Goal: Information Seeking & Learning: Find specific page/section

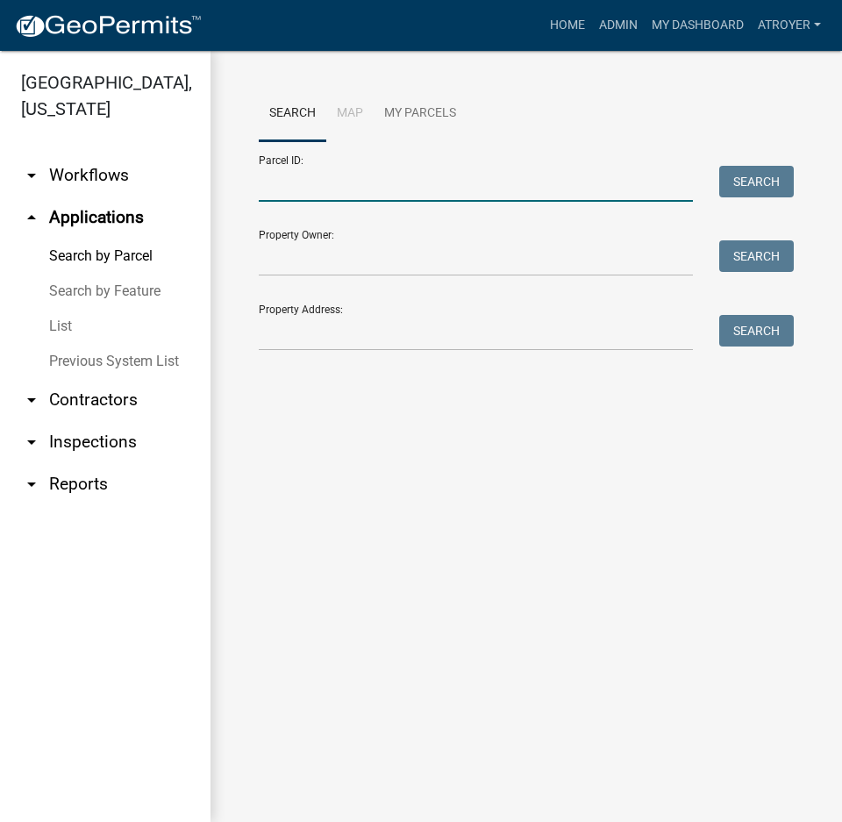
drag, startPoint x: 447, startPoint y: 185, endPoint x: 487, endPoint y: 156, distance: 49.7
click at [447, 185] on input "Parcel ID:" at bounding box center [476, 184] width 434 height 36
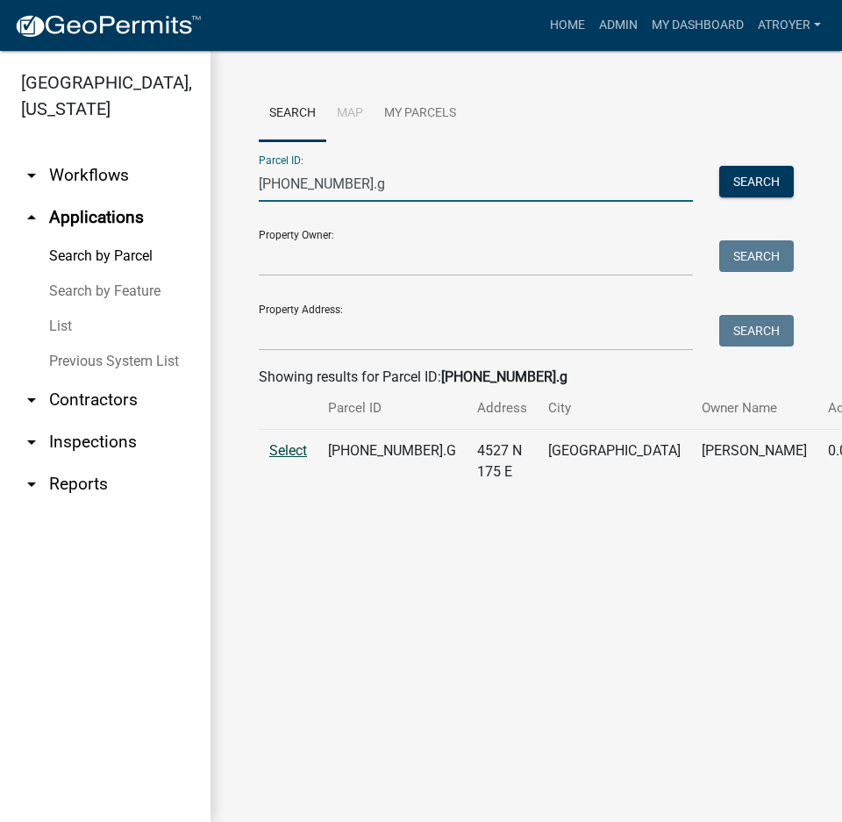
type input "029-085-003.g"
click at [292, 459] on span "Select" at bounding box center [288, 450] width 38 height 17
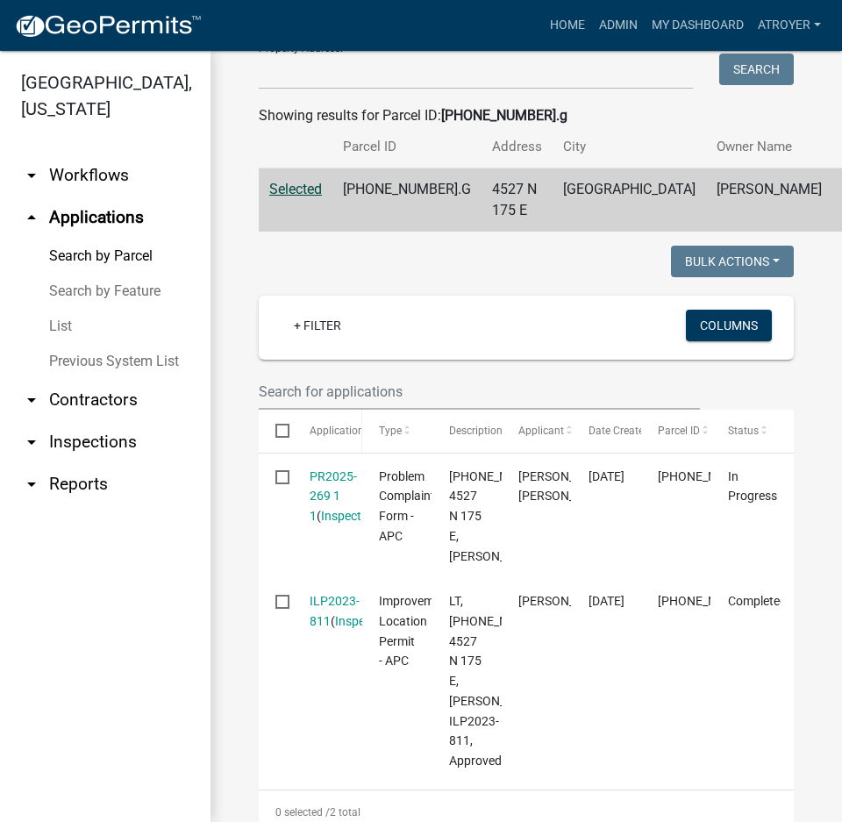
scroll to position [263, 0]
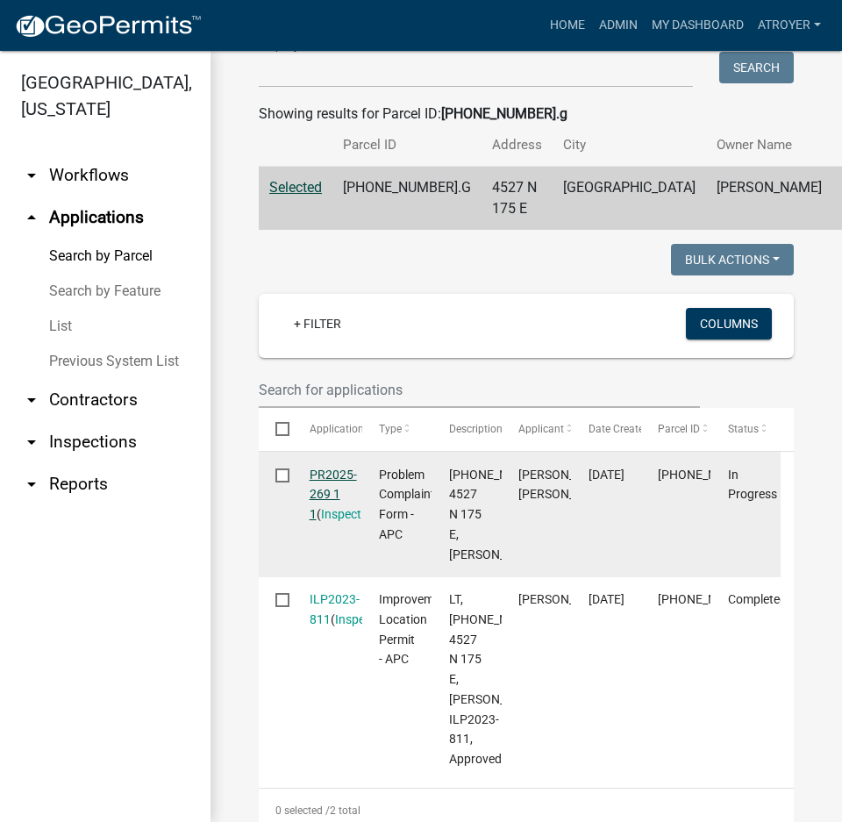
click at [333, 508] on link "PR2025-269 1 1" at bounding box center [333, 495] width 47 height 54
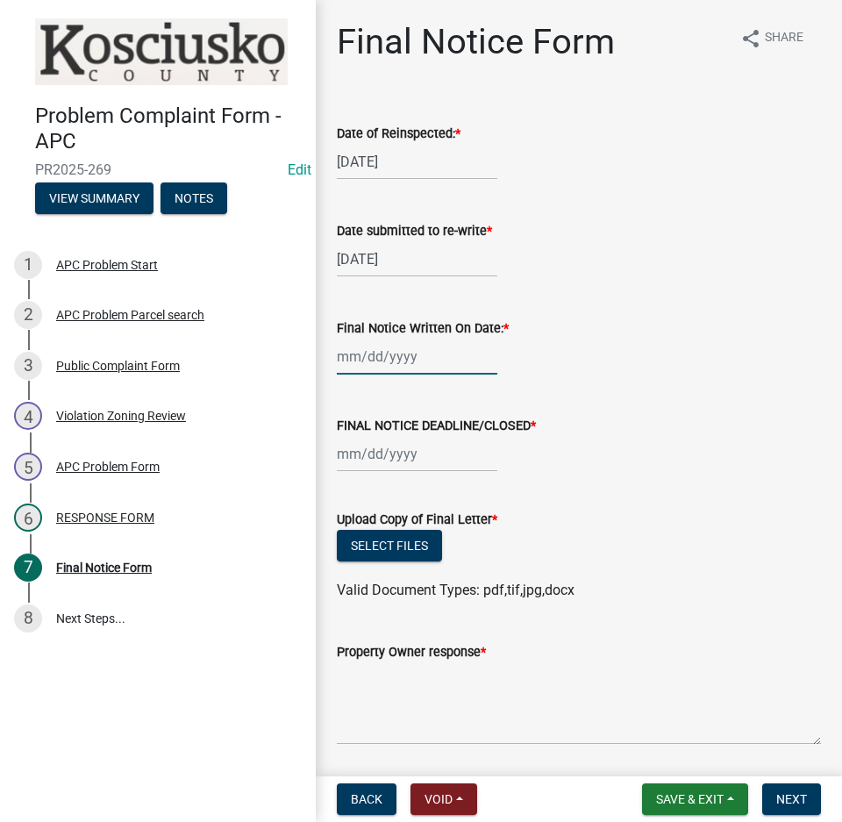
click at [392, 360] on div at bounding box center [417, 357] width 161 height 36
select select "10"
select select "2025"
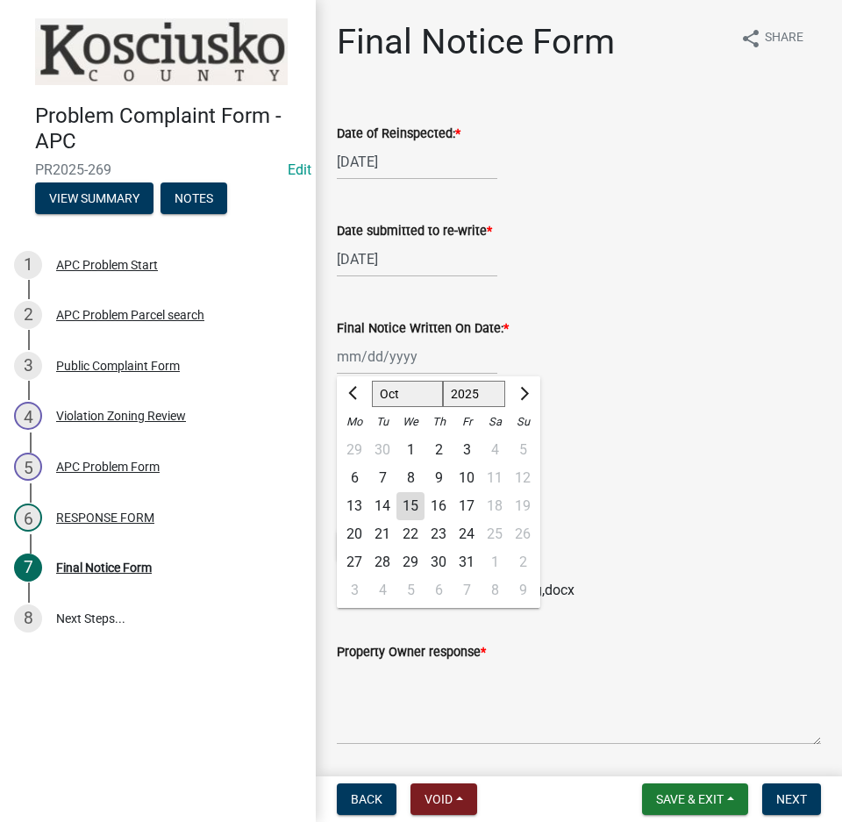
click at [438, 481] on div "9" at bounding box center [439, 478] width 28 height 28
type input "[DATE]"
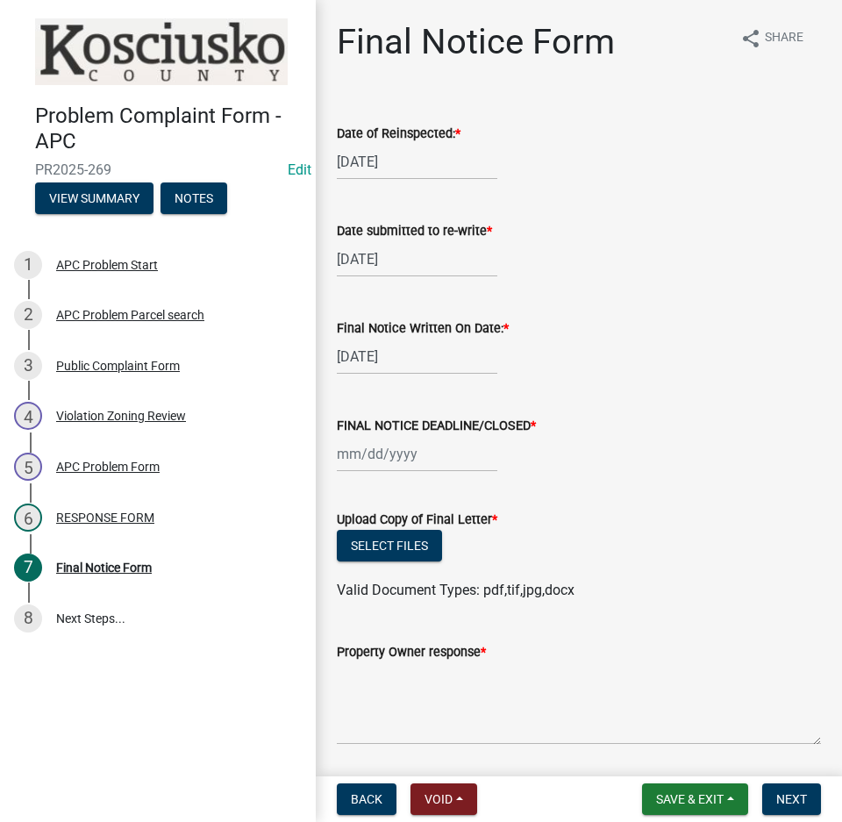
click at [404, 457] on div at bounding box center [417, 454] width 161 height 36
select select "10"
select select "2025"
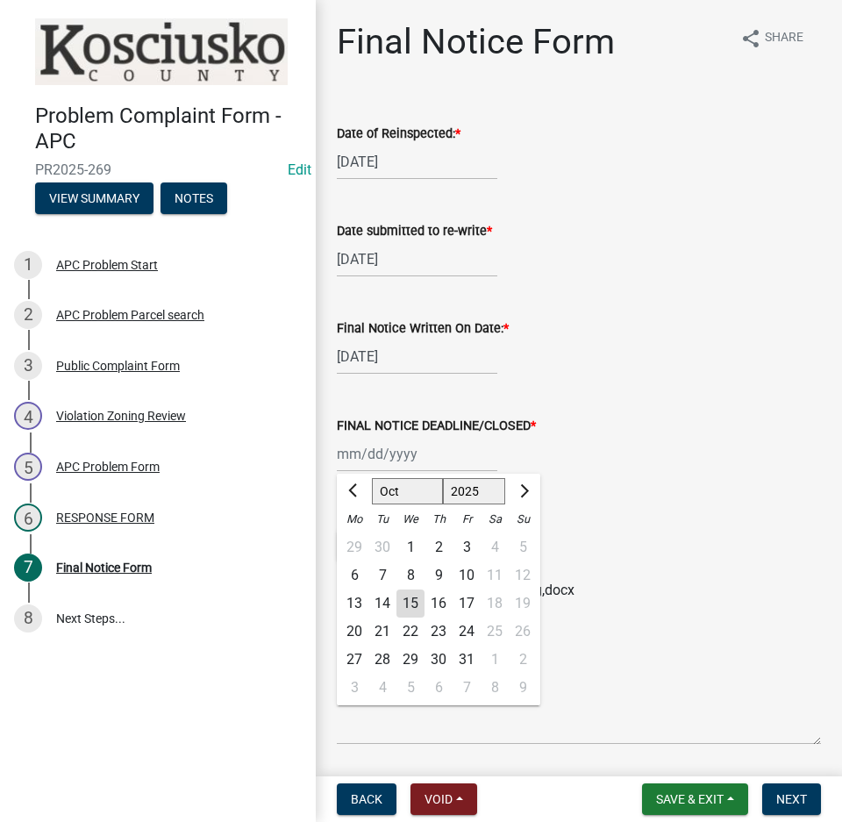
click at [469, 625] on div "24" at bounding box center [467, 632] width 28 height 28
type input "10/24/2025"
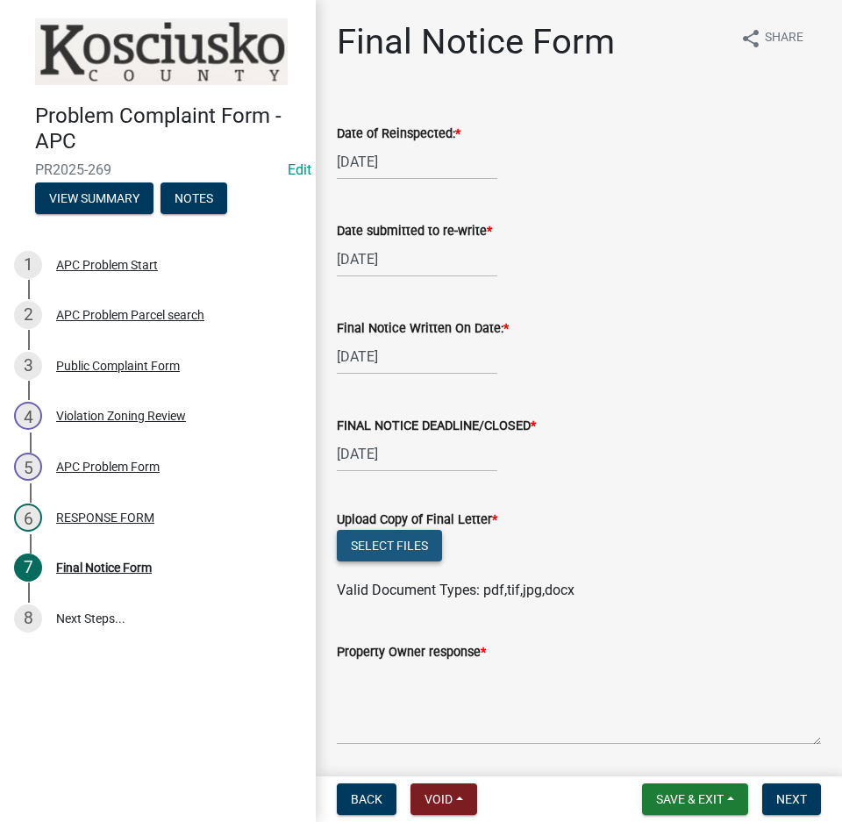
click at [385, 542] on button "Select files" at bounding box center [389, 546] width 105 height 32
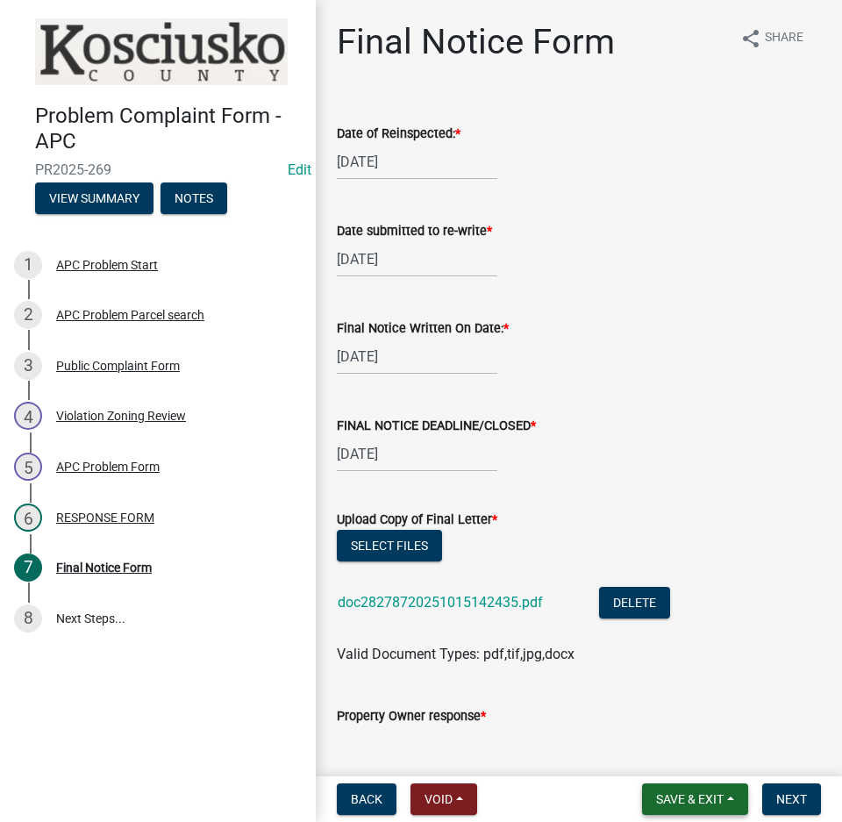
click at [698, 806] on span "Save & Exit" at bounding box center [690, 799] width 68 height 14
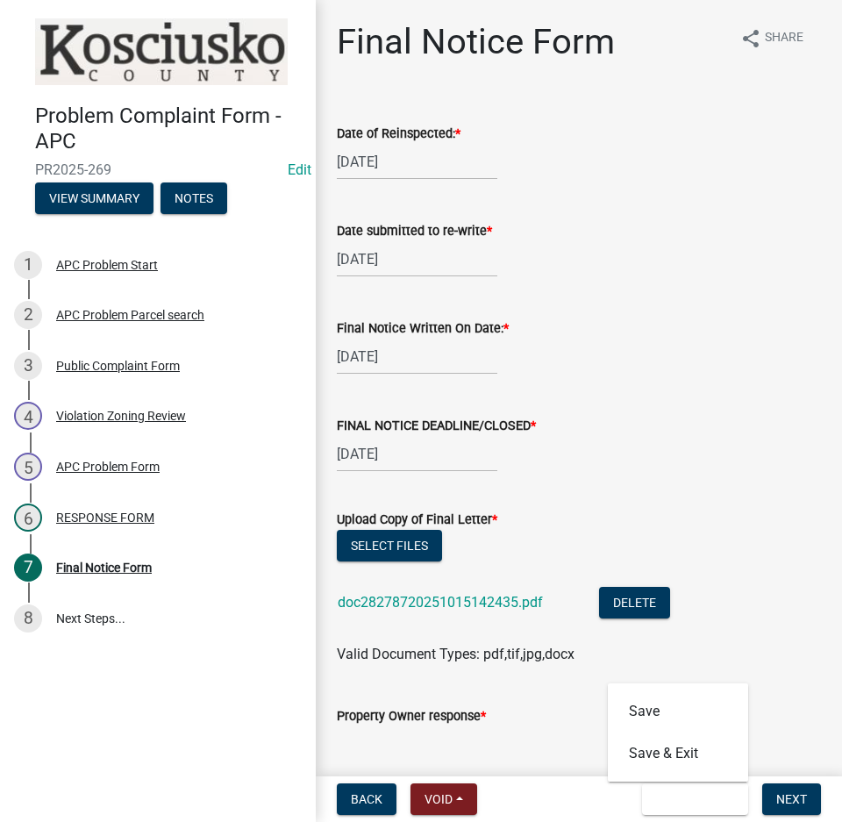
click at [714, 610] on li "doc28278720251015142435.pdf Delete" at bounding box center [579, 605] width 484 height 64
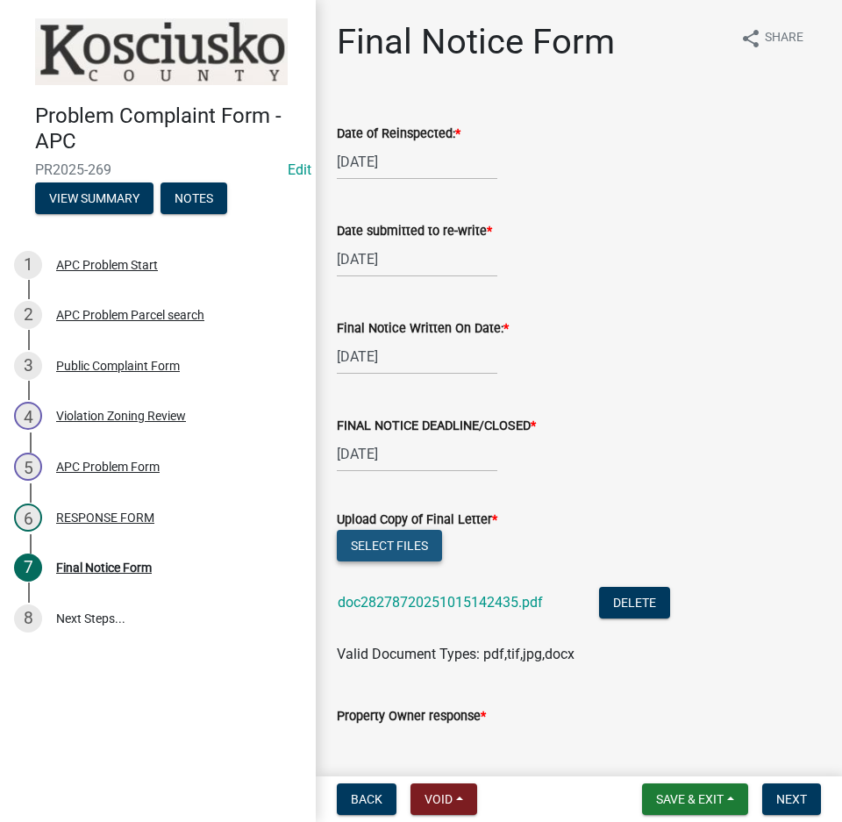
click at [396, 549] on button "Select files" at bounding box center [389, 546] width 105 height 32
click at [803, 792] on span "Next" at bounding box center [791, 799] width 31 height 14
click at [705, 797] on span "Save & Exit" at bounding box center [690, 799] width 68 height 14
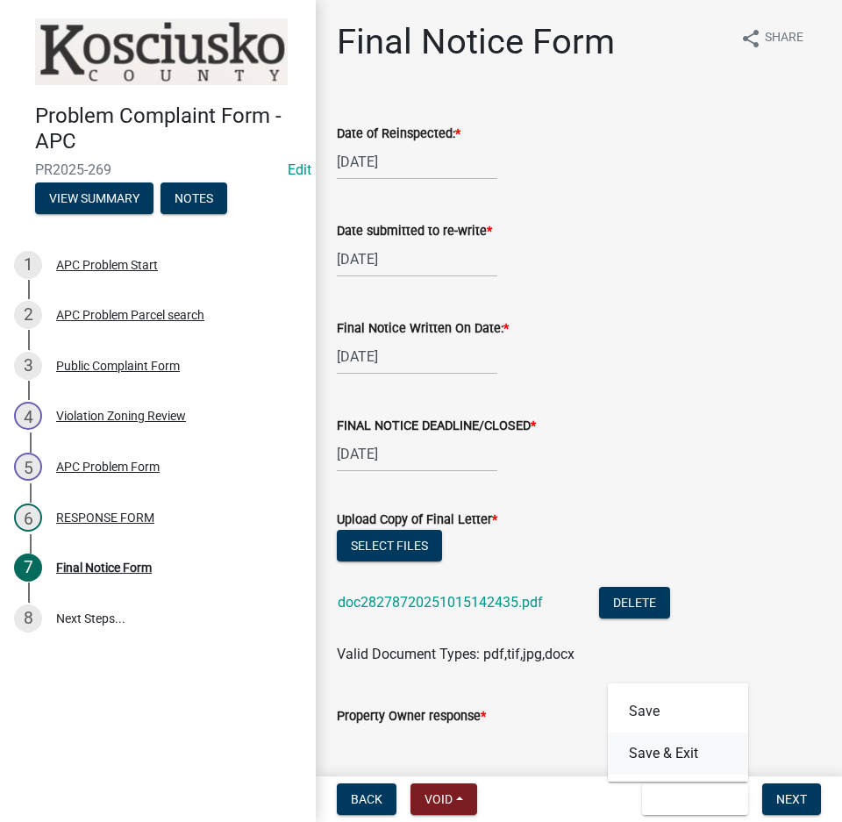
click at [682, 749] on button "Save & Exit" at bounding box center [678, 754] width 140 height 42
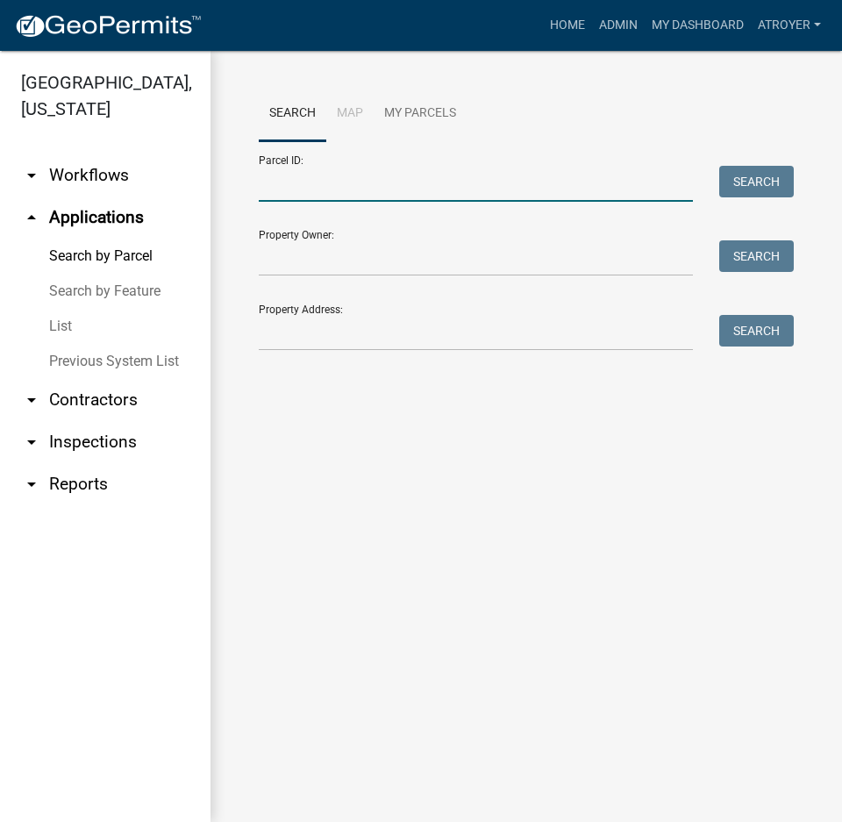
drag, startPoint x: 468, startPoint y: 192, endPoint x: 468, endPoint y: 179, distance: 13.2
click at [468, 192] on input "Parcel ID:" at bounding box center [476, 184] width 434 height 36
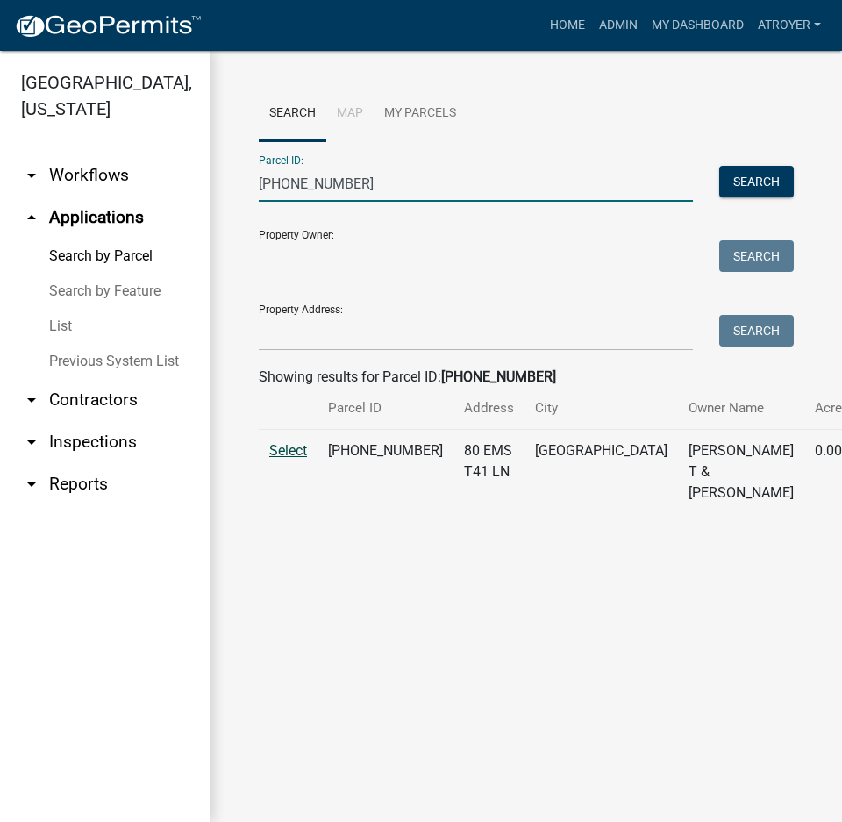
type input "005-028-043"
click at [282, 459] on span "Select" at bounding box center [288, 450] width 38 height 17
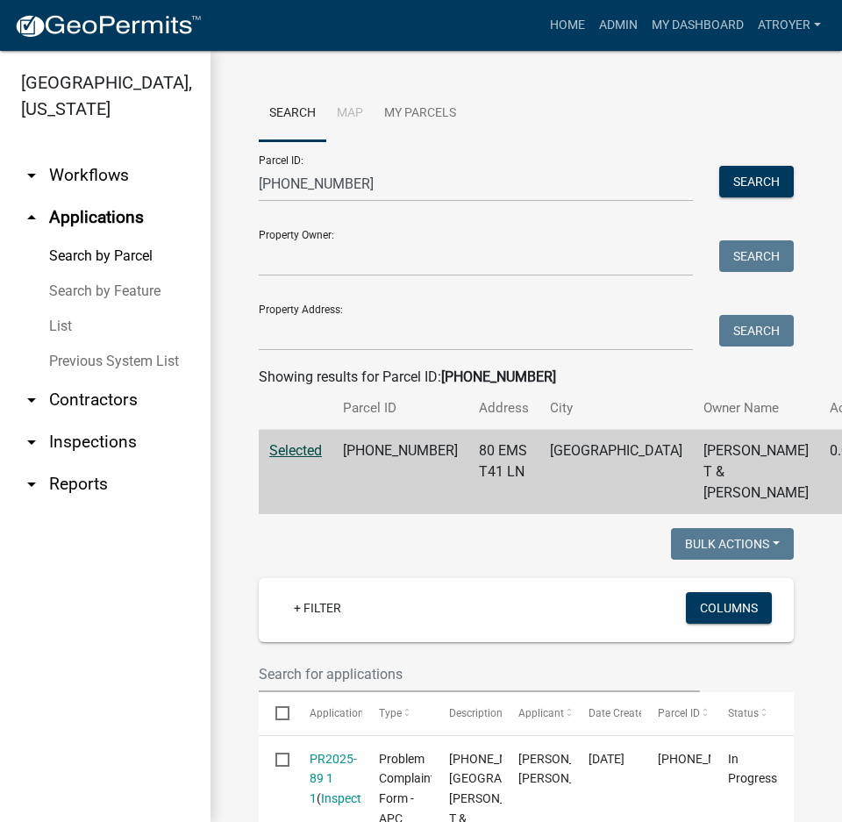
scroll to position [351, 0]
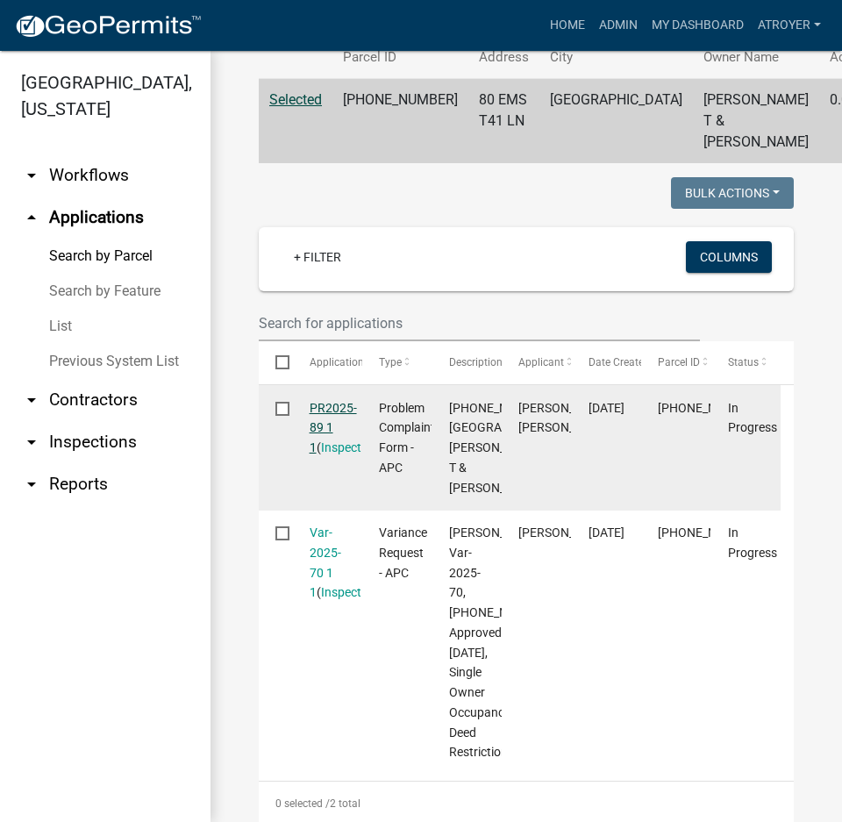
click at [329, 447] on link "PR2025-89 1 1" at bounding box center [333, 428] width 47 height 54
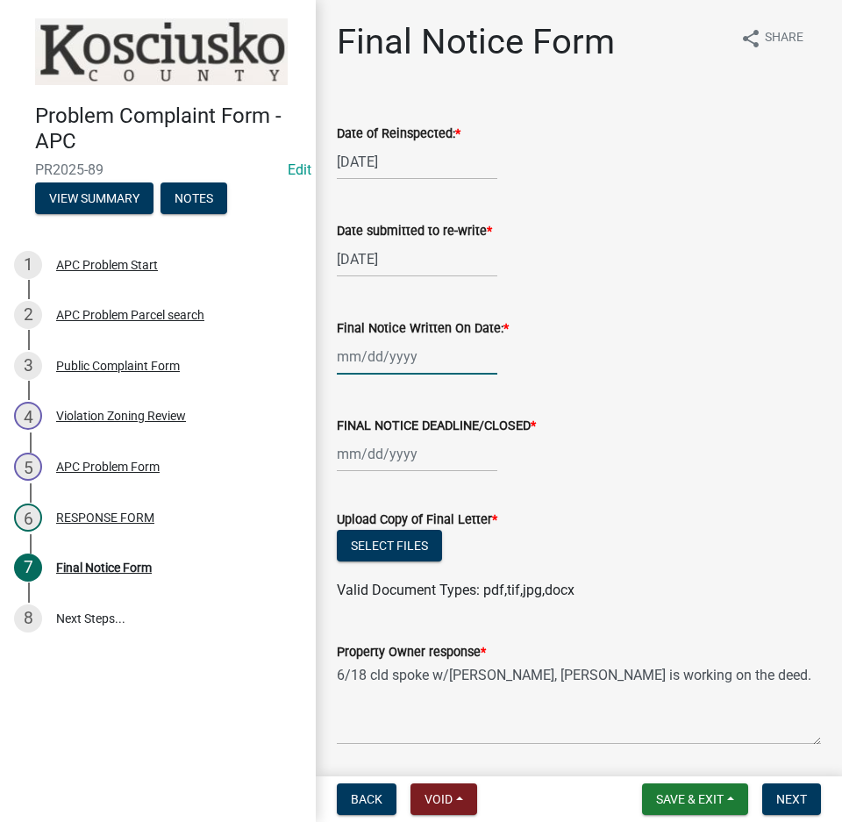
click at [433, 370] on div at bounding box center [417, 357] width 161 height 36
select select "10"
select select "2025"
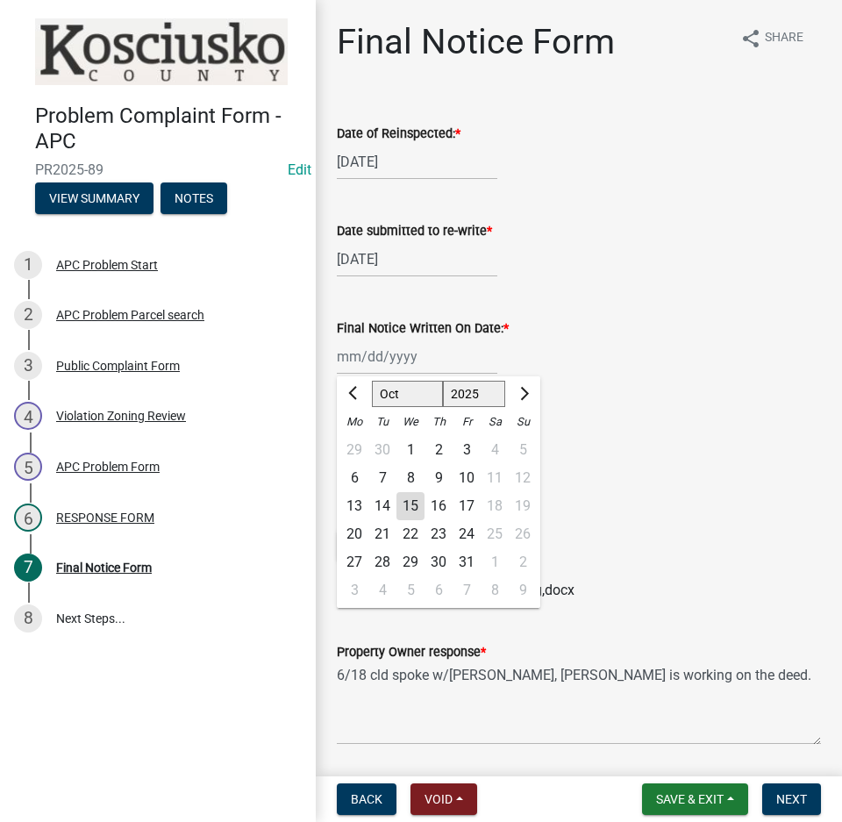
click at [433, 474] on div "9" at bounding box center [439, 478] width 28 height 28
type input "[DATE]"
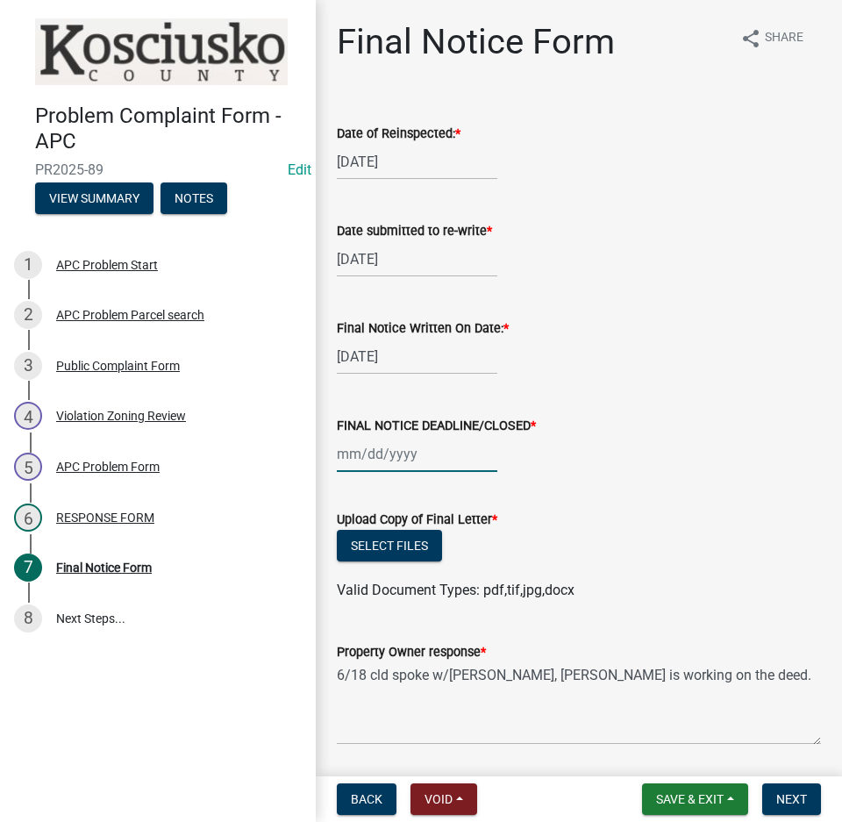
click at [434, 467] on div at bounding box center [417, 454] width 161 height 36
select select "10"
select select "2025"
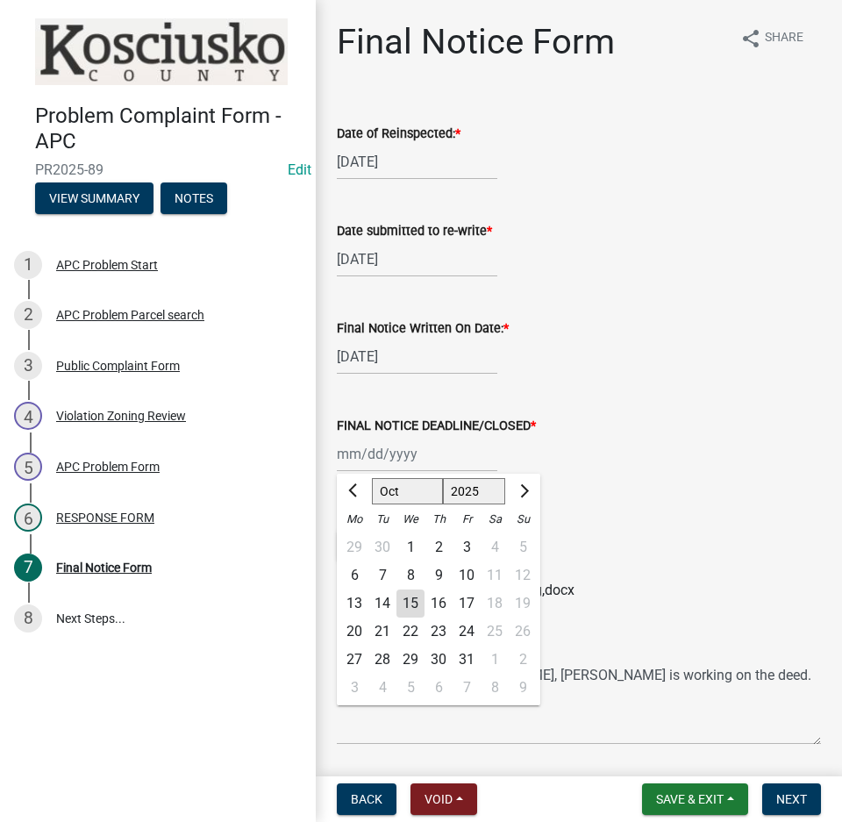
click at [468, 626] on div "24" at bounding box center [467, 632] width 28 height 28
type input "10/24/2025"
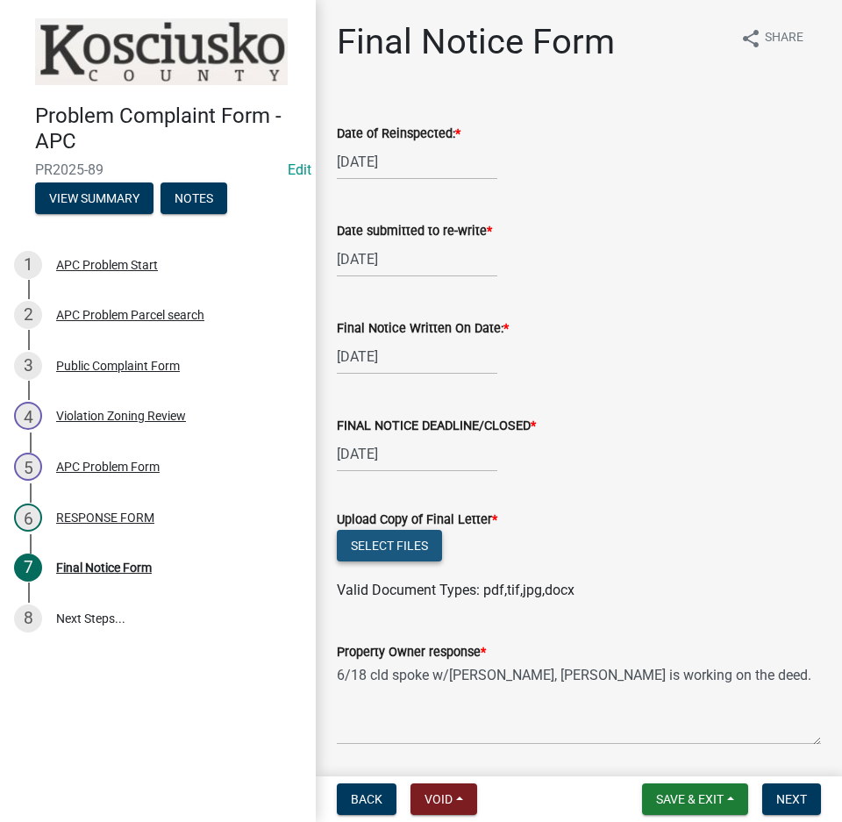
click at [397, 551] on button "Select files" at bounding box center [389, 546] width 105 height 32
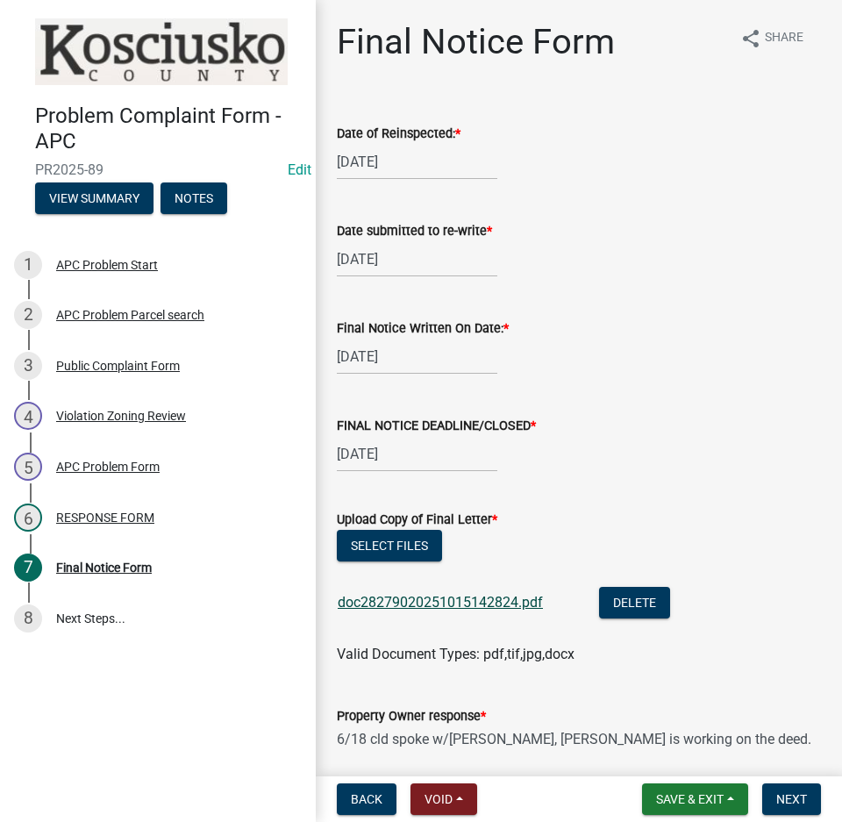
click at [463, 602] on link "doc28279020251015142824.pdf" at bounding box center [440, 602] width 205 height 17
click at [406, 541] on button "Select files" at bounding box center [389, 546] width 105 height 32
click at [685, 804] on span "Save & Exit" at bounding box center [690, 799] width 68 height 14
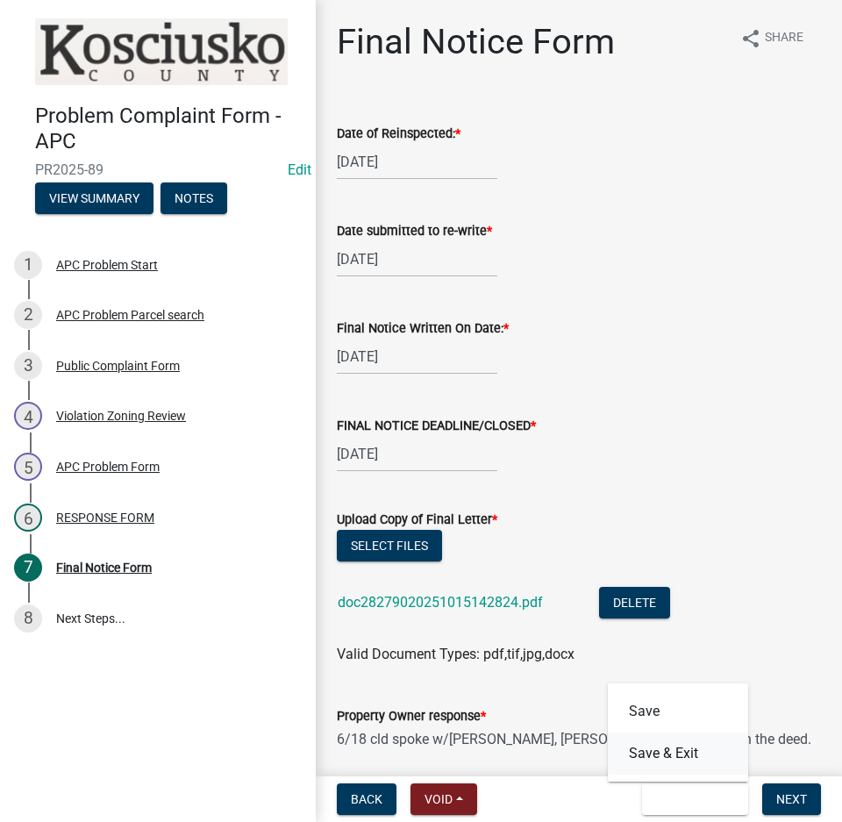
click at [682, 754] on button "Save & Exit" at bounding box center [678, 754] width 140 height 42
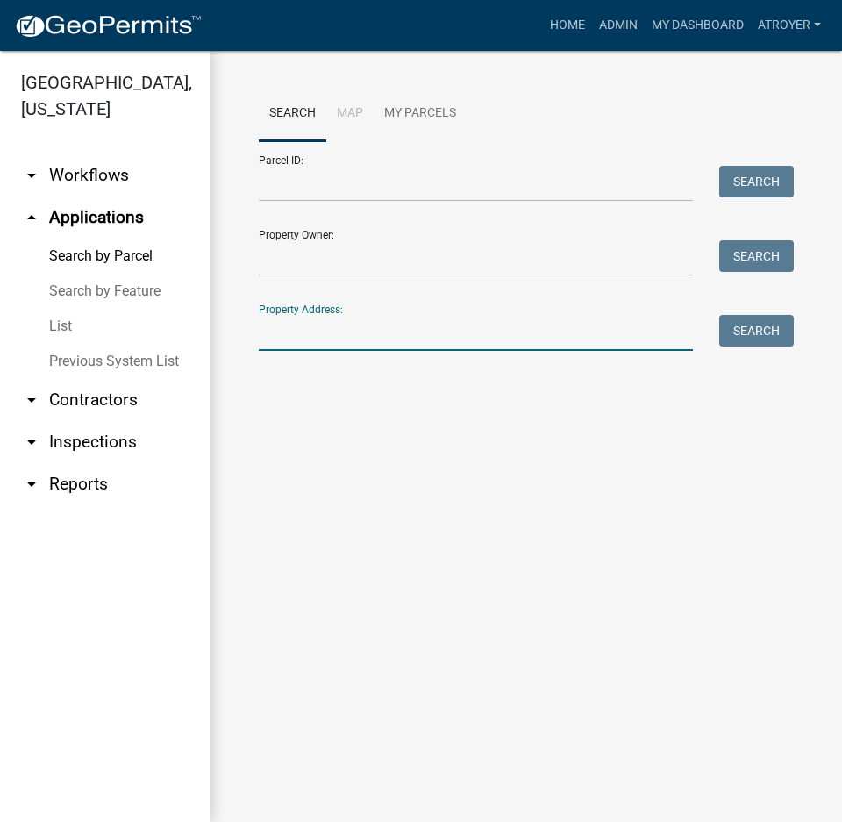
click at [379, 321] on input "Property Address:" at bounding box center [476, 333] width 434 height 36
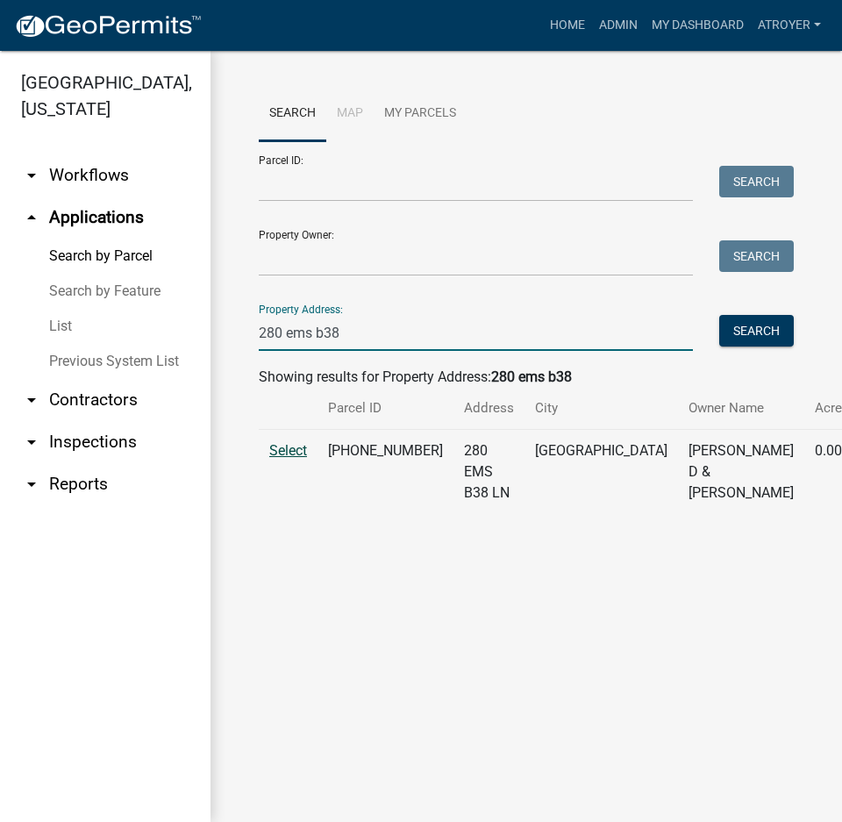
type input "280 ems b38"
click at [290, 459] on span "Select" at bounding box center [288, 450] width 38 height 17
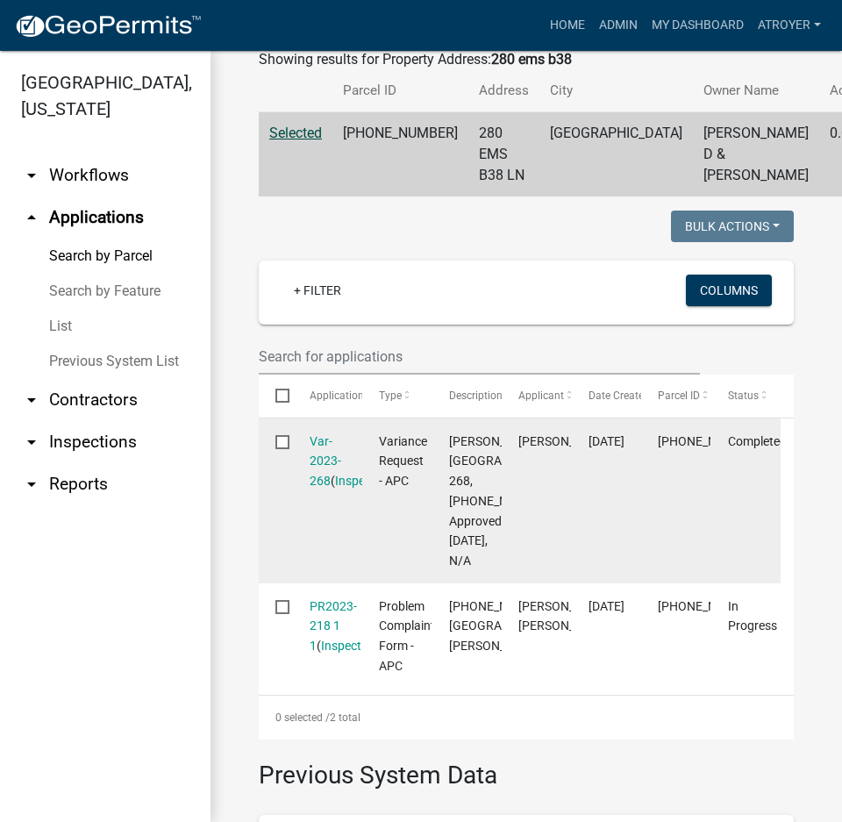
scroll to position [351, 0]
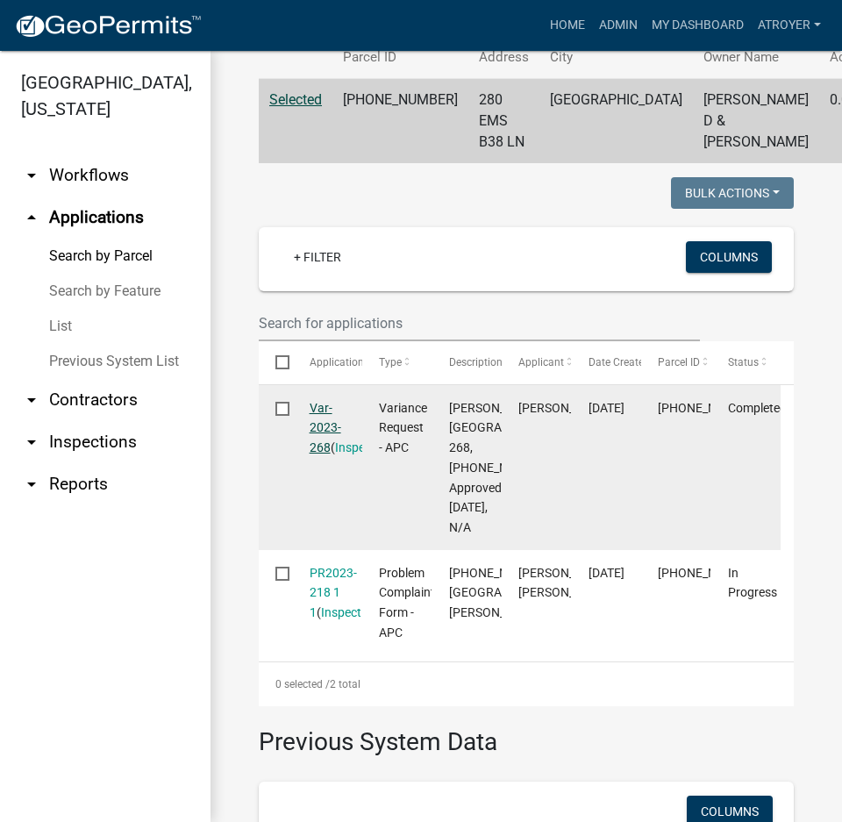
click at [321, 455] on link "Var-2023-268" at bounding box center [326, 428] width 32 height 54
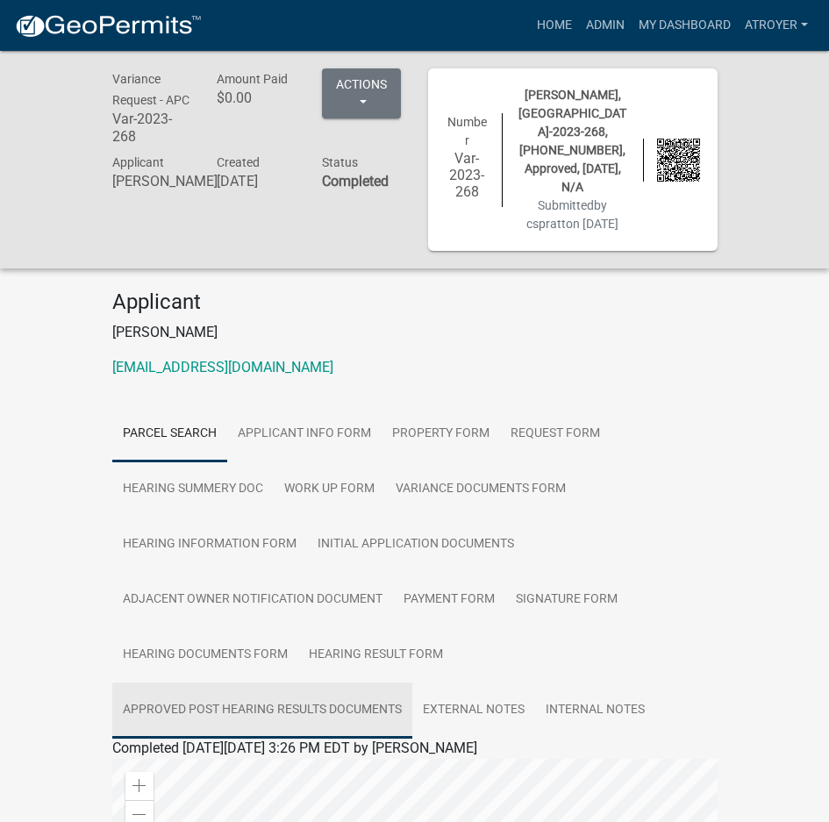
click at [290, 683] on link "Approved Post Hearing Results Documents" at bounding box center [262, 711] width 300 height 56
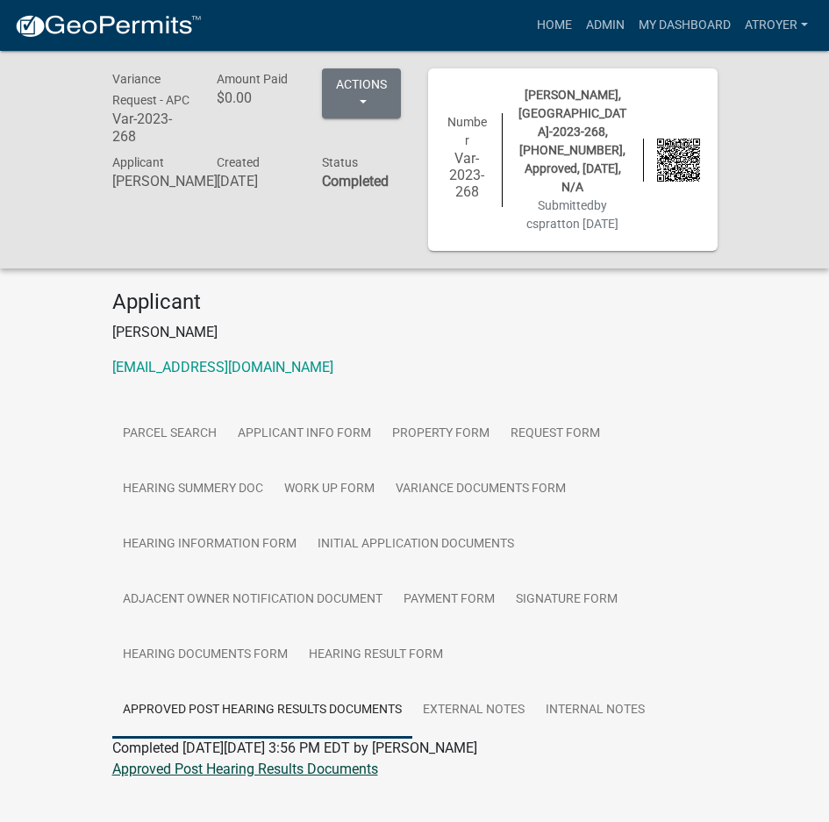
click at [228, 761] on link "Approved Post Hearing Results Documents" at bounding box center [245, 769] width 266 height 17
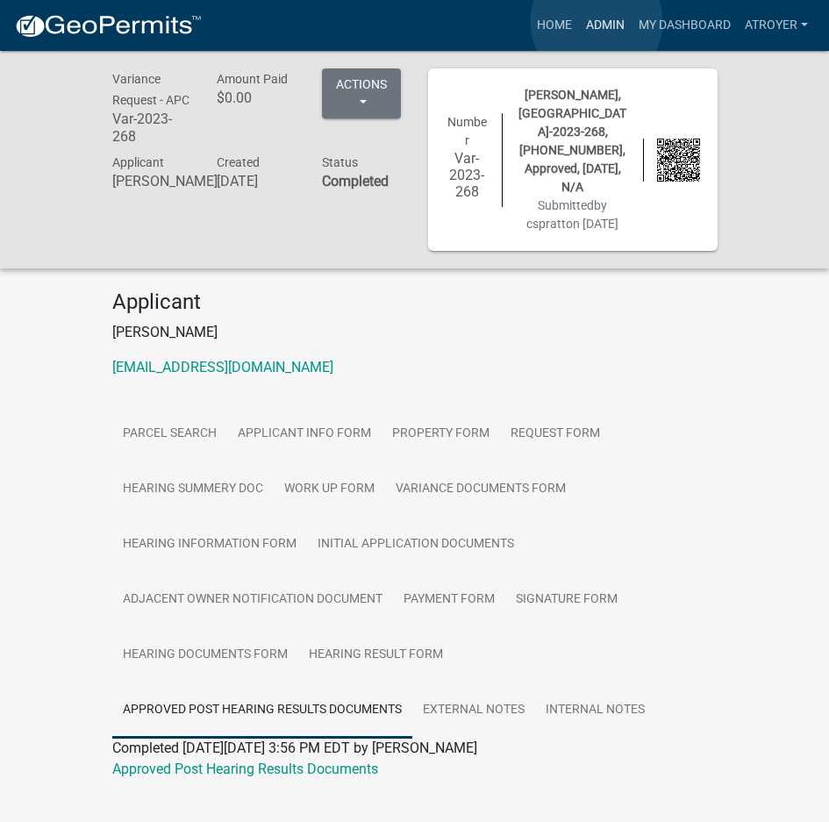
click at [597, 22] on link "Admin" at bounding box center [605, 25] width 53 height 33
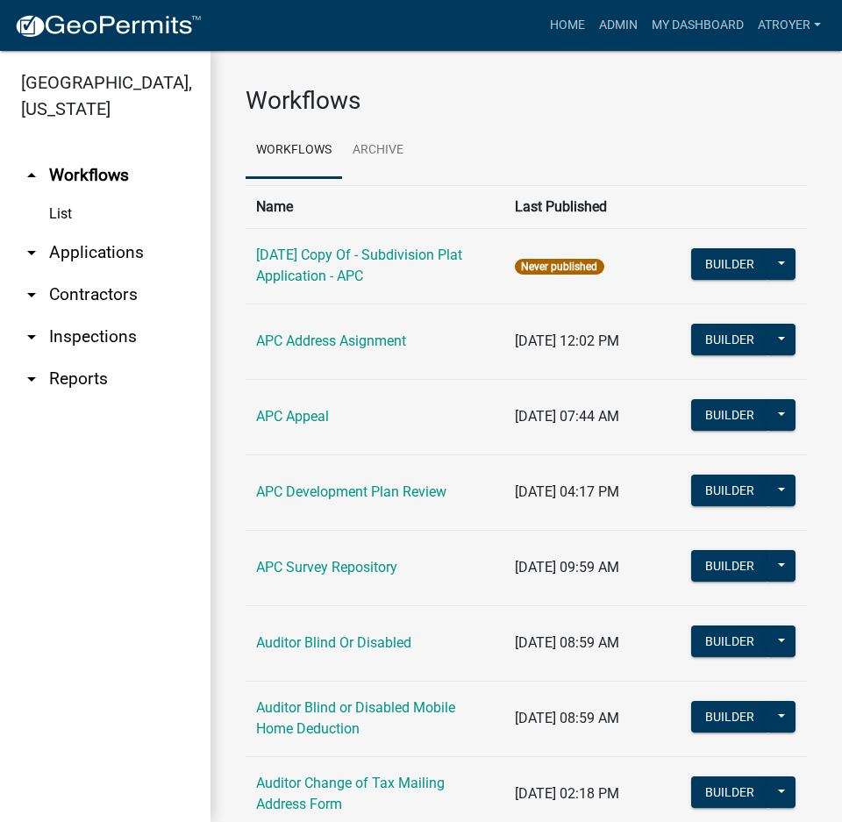
click at [114, 246] on link "arrow_drop_down Applications" at bounding box center [105, 253] width 211 height 42
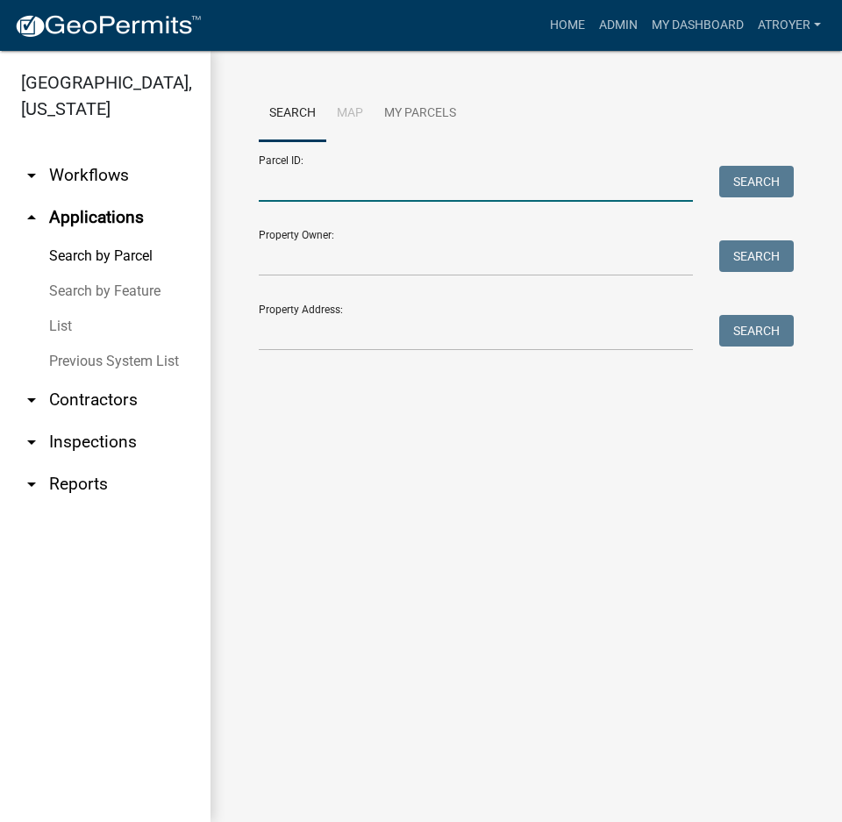
drag, startPoint x: 327, startPoint y: 183, endPoint x: 333, endPoint y: 168, distance: 16.6
click at [327, 183] on input "Parcel ID:" at bounding box center [476, 184] width 434 height 36
drag, startPoint x: 331, startPoint y: 344, endPoint x: 334, endPoint y: 332, distance: 12.8
click at [331, 344] on input "Property Address:" at bounding box center [476, 333] width 434 height 36
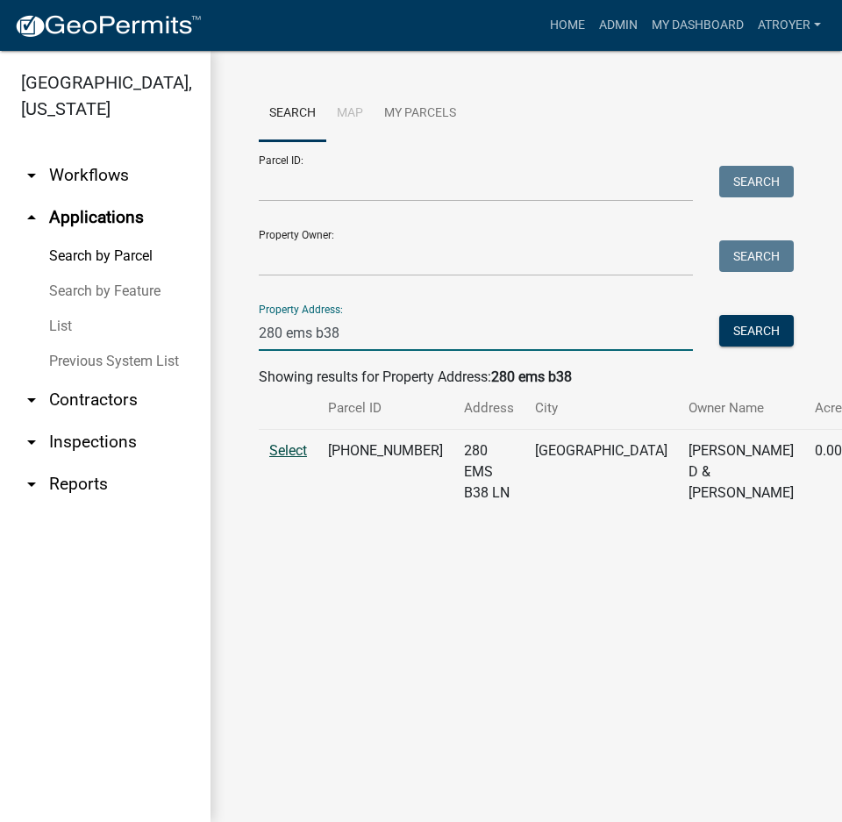
type input "280 ems b38"
click at [297, 459] on span "Select" at bounding box center [288, 450] width 38 height 17
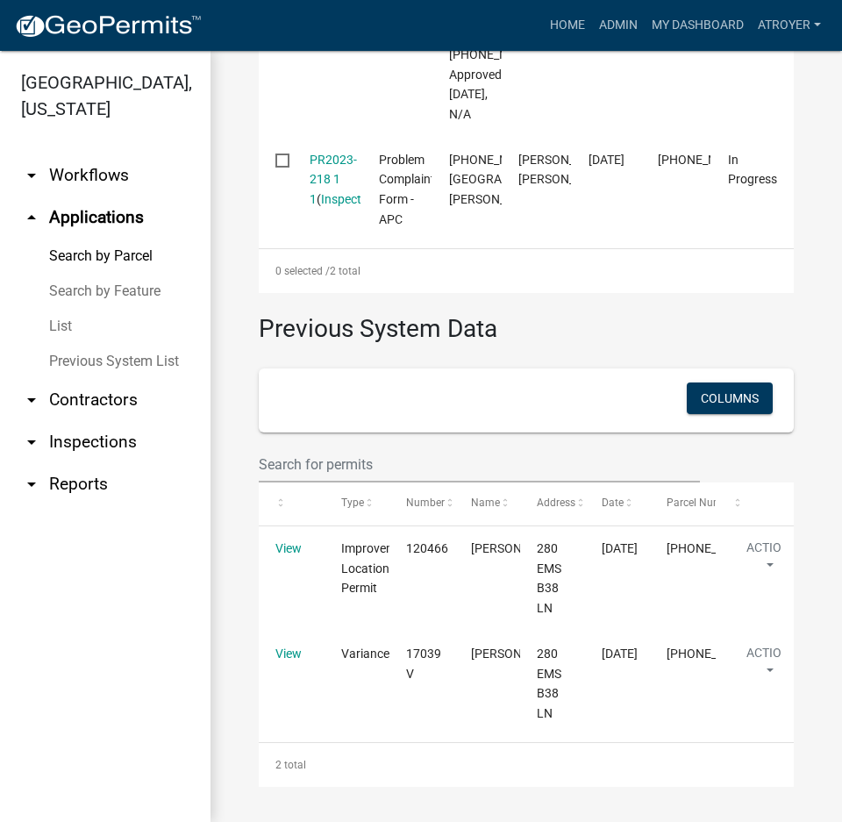
scroll to position [1026, 0]
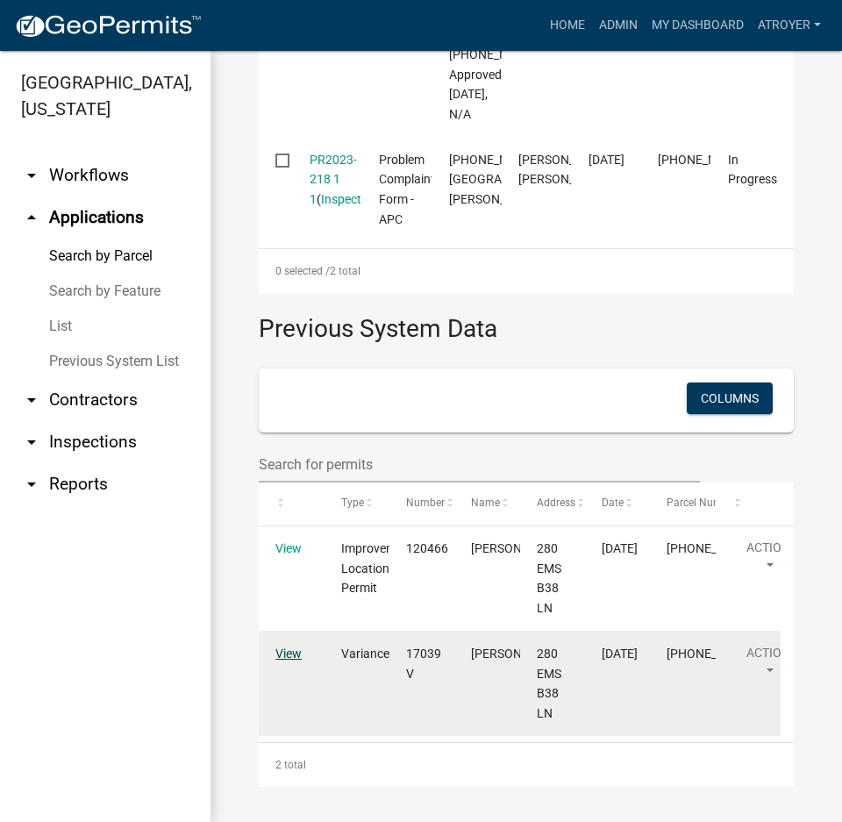
click at [293, 654] on link "View" at bounding box center [288, 654] width 26 height 14
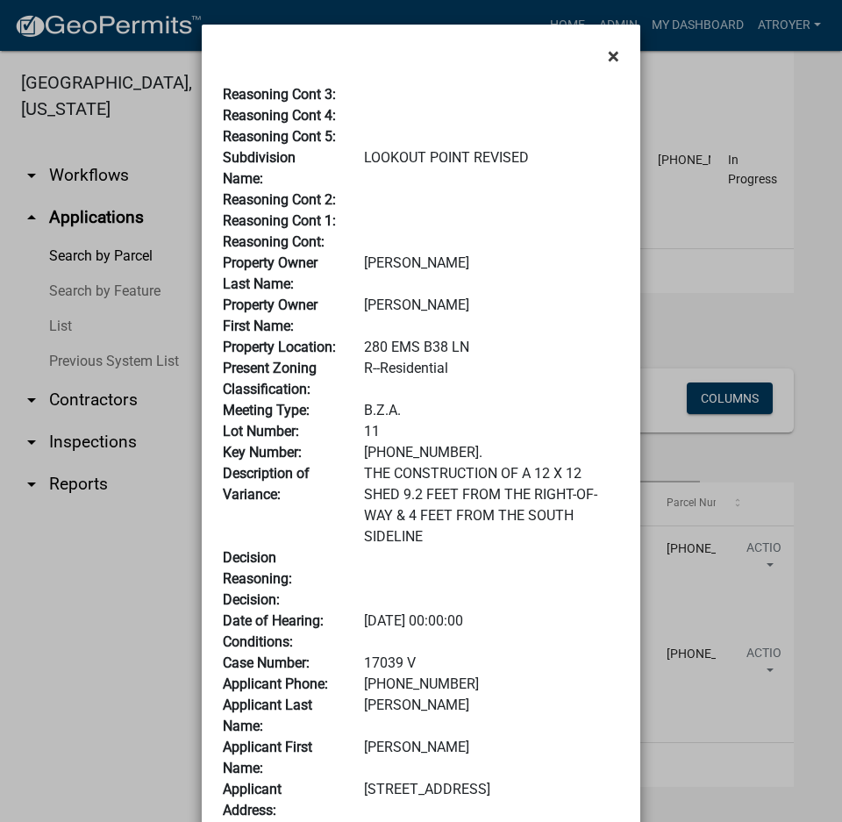
click at [609, 56] on span "×" at bounding box center [613, 56] width 11 height 25
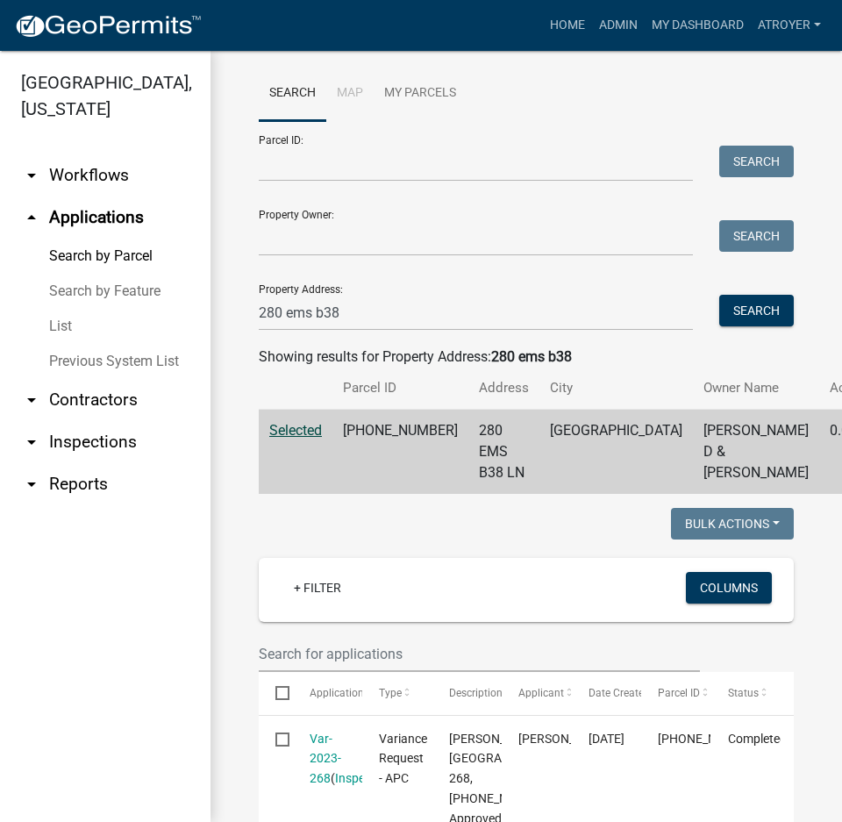
scroll to position [0, 0]
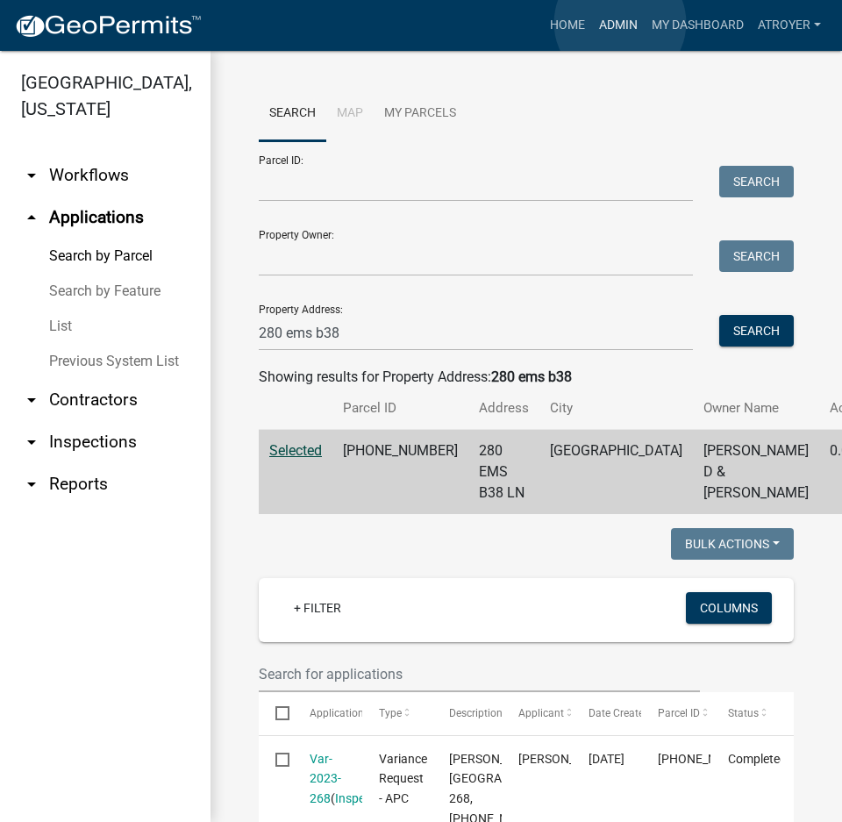
click at [620, 23] on link "Admin" at bounding box center [618, 25] width 53 height 33
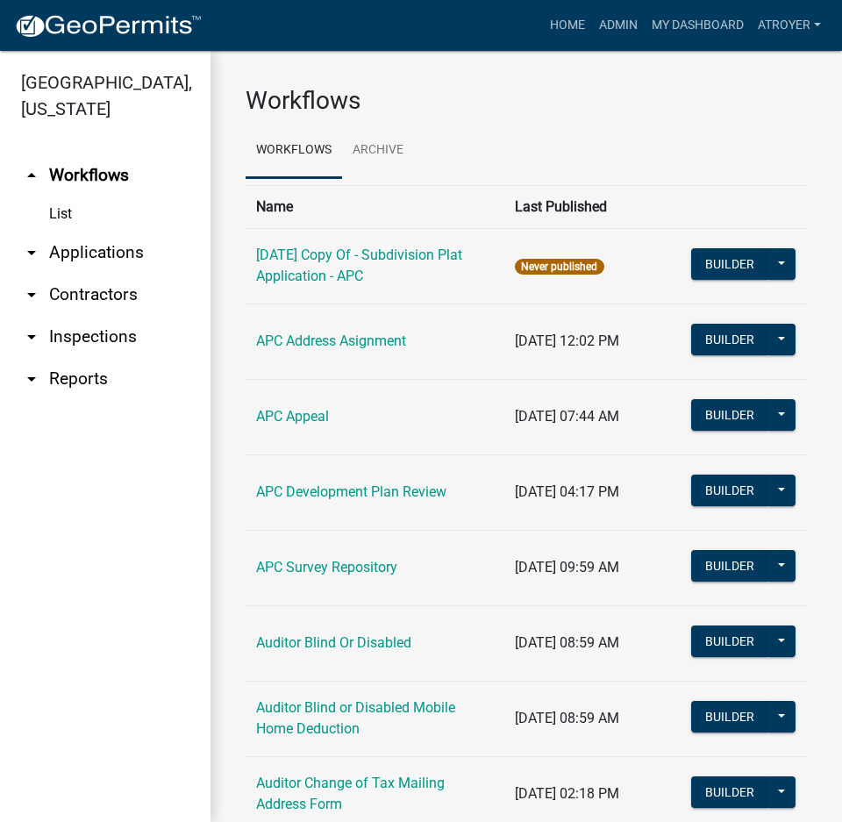
click at [104, 252] on link "arrow_drop_down Applications" at bounding box center [105, 253] width 211 height 42
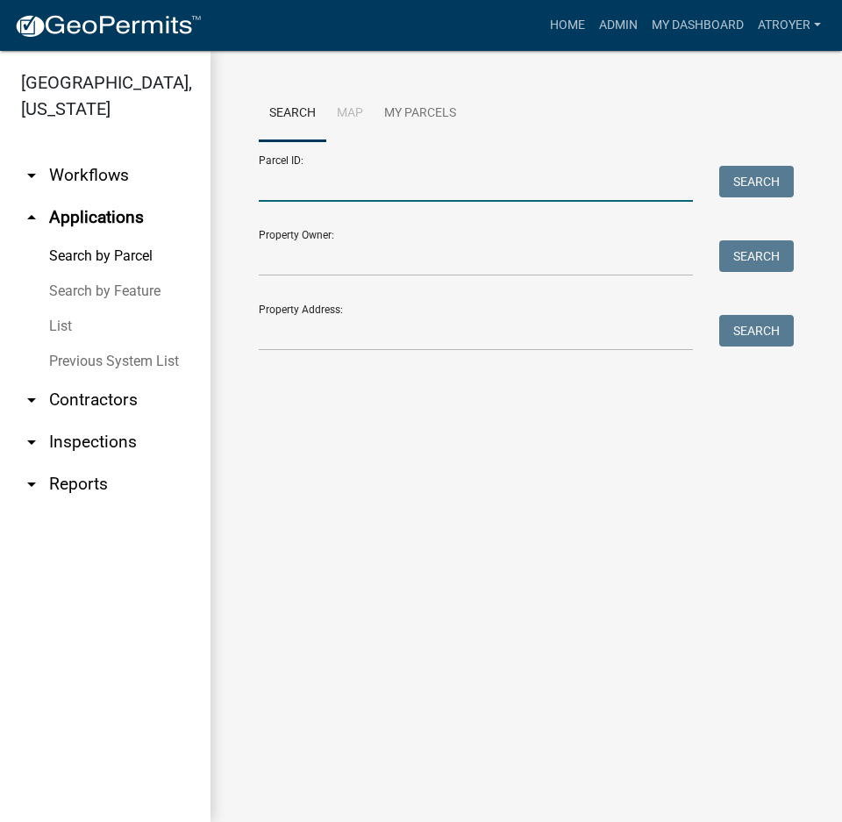
drag, startPoint x: 378, startPoint y: 188, endPoint x: 454, endPoint y: 173, distance: 76.9
click at [378, 188] on input "Parcel ID:" at bounding box center [476, 184] width 434 height 36
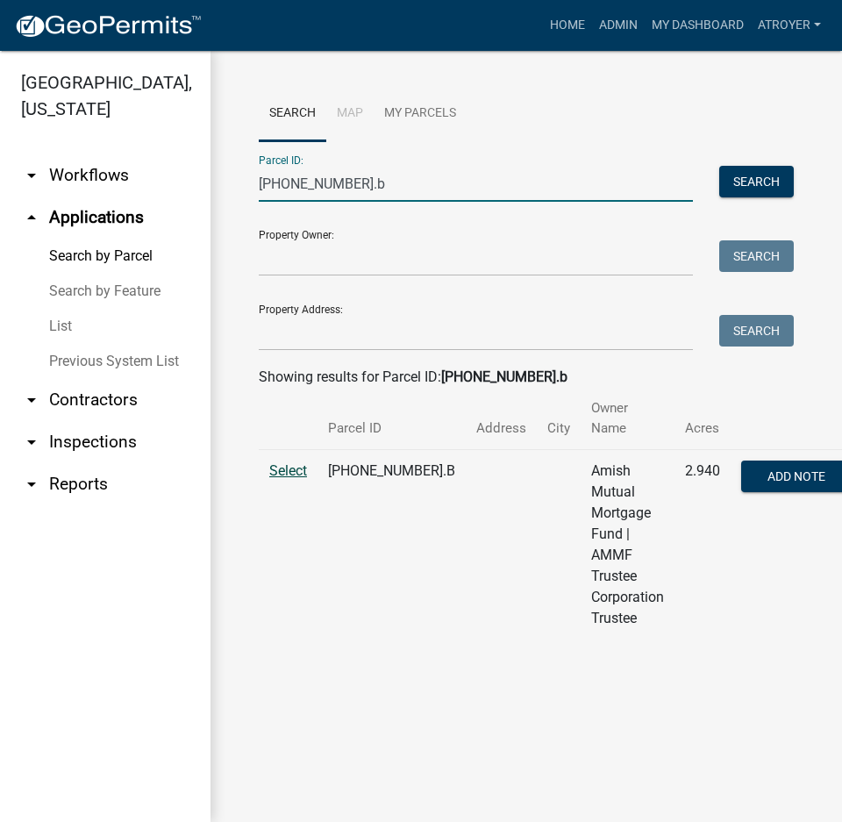
type input "023-066-001.b"
click at [290, 471] on span "Select" at bounding box center [288, 470] width 38 height 17
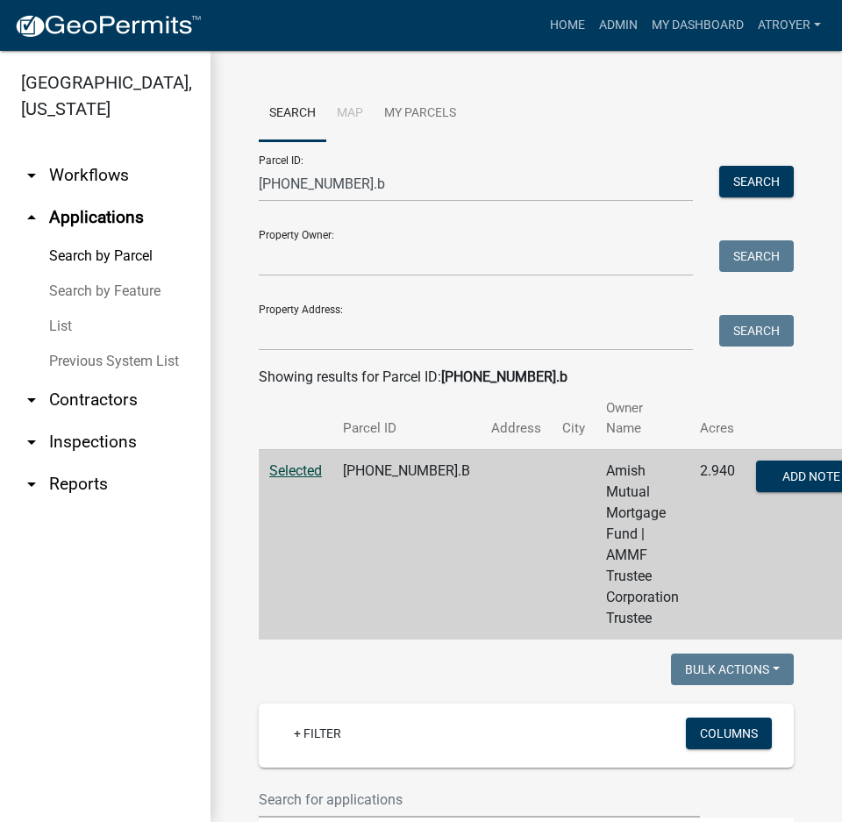
scroll to position [351, 0]
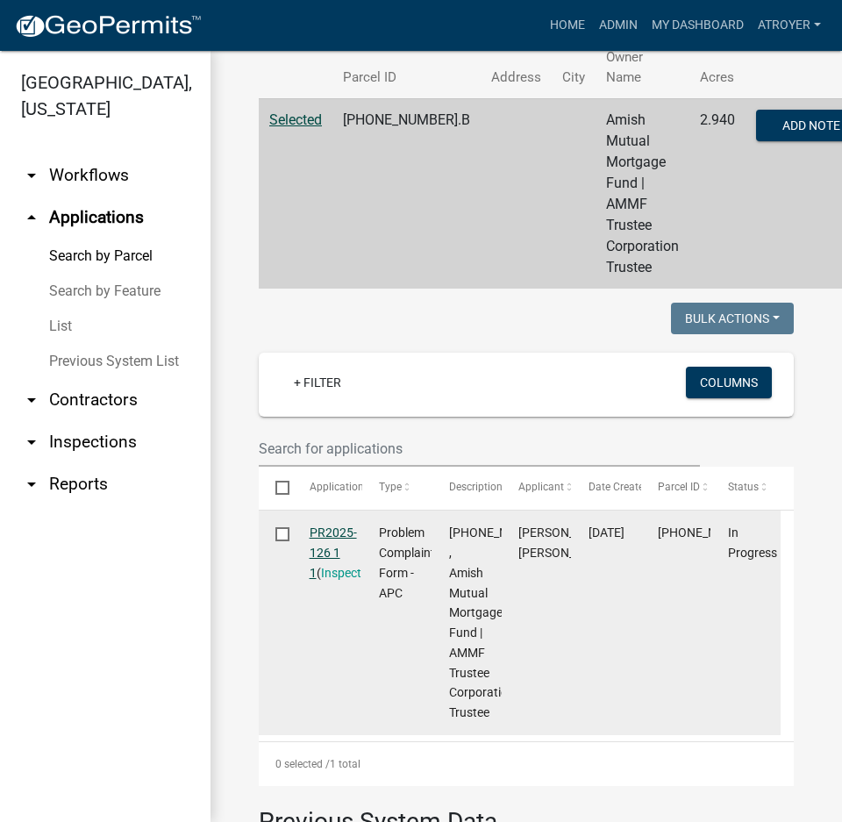
click at [340, 530] on link "PR2025-126 1 1" at bounding box center [333, 553] width 47 height 54
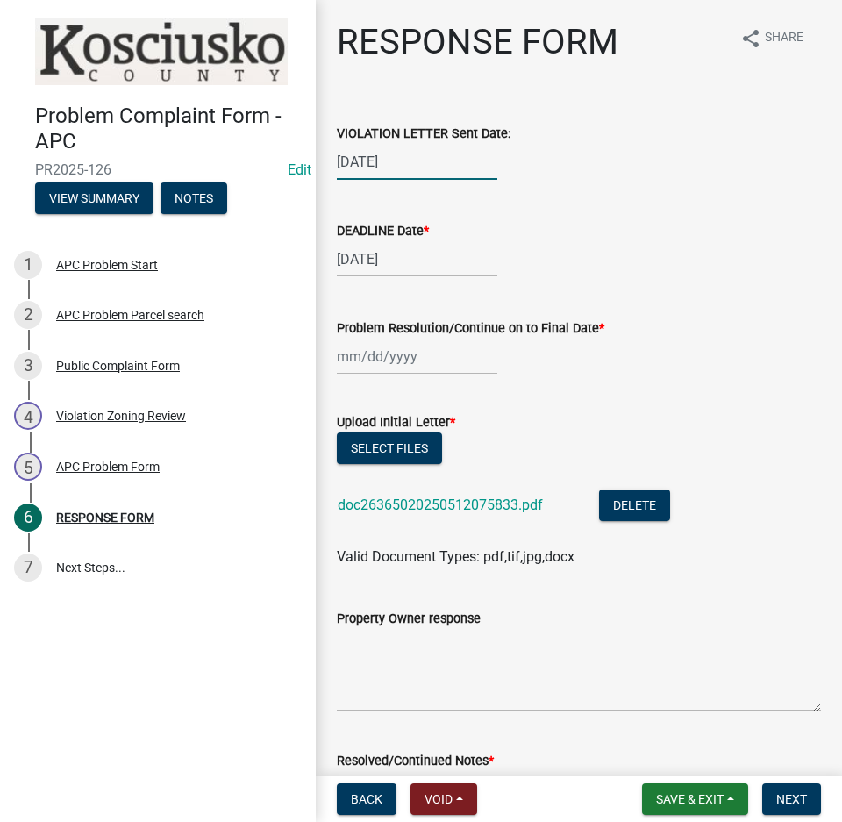
click at [422, 162] on div "05/07/2025" at bounding box center [417, 162] width 161 height 36
select select "5"
select select "2025"
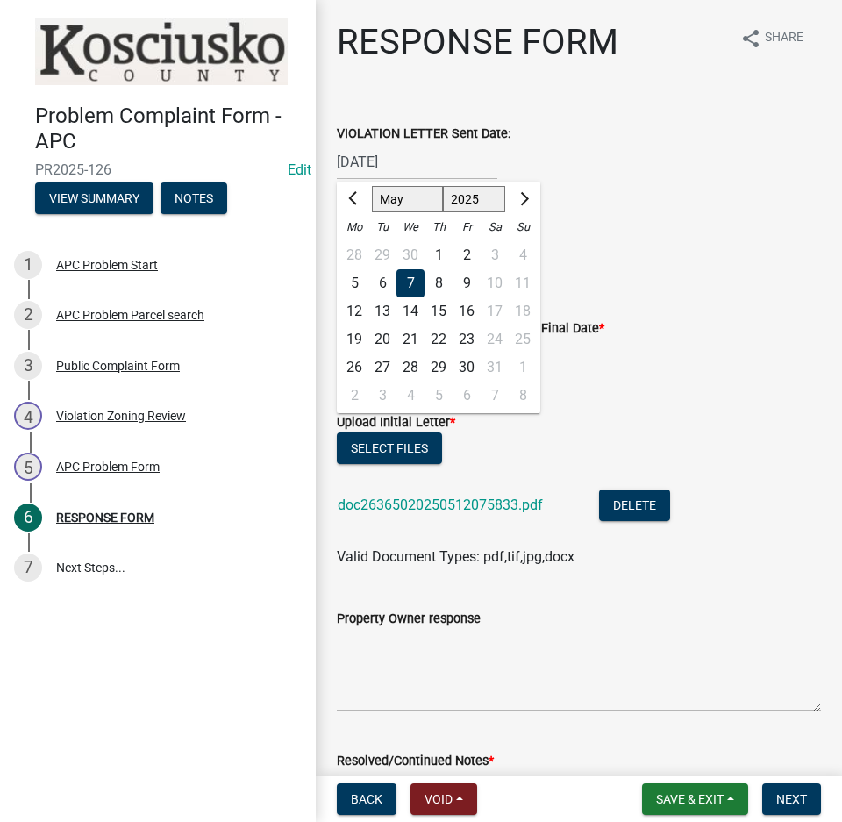
click at [391, 201] on select "Jan Feb Mar Apr May Jun Jul Aug Sep Oct Nov Dec" at bounding box center [407, 199] width 71 height 26
select select "10"
click at [372, 186] on select "Jan Feb Mar Apr May Jun Jul Aug Sep Oct Nov Dec" at bounding box center [407, 199] width 71 height 26
click at [443, 283] on div "9" at bounding box center [439, 283] width 28 height 28
type input "[DATE]"
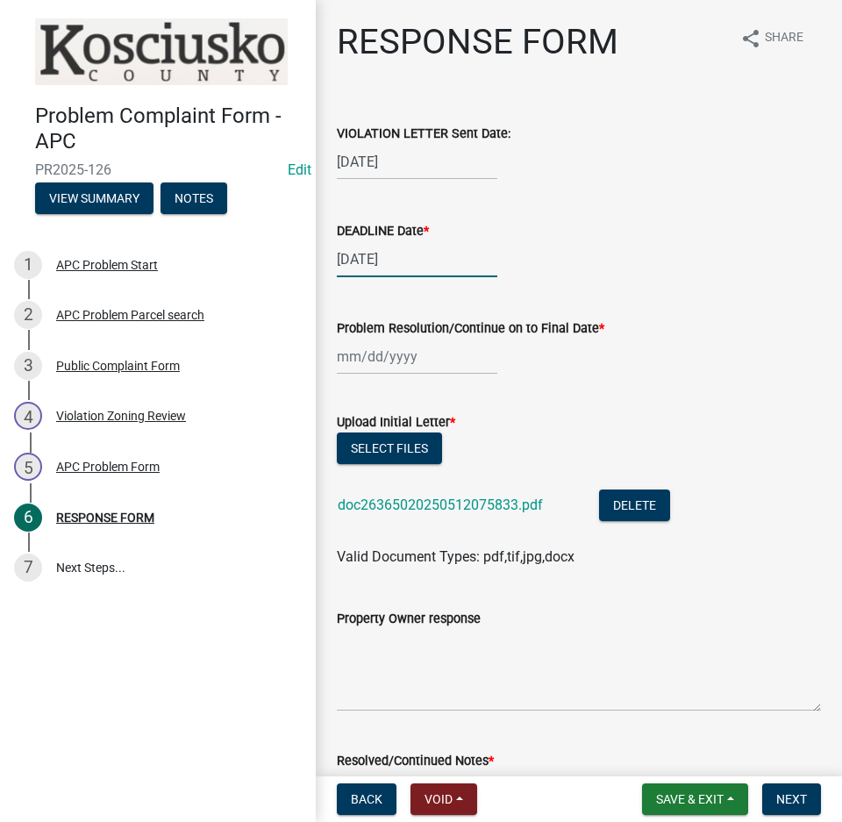
click at [383, 266] on div "05/21/2025" at bounding box center [417, 259] width 161 height 36
select select "5"
select select "2025"
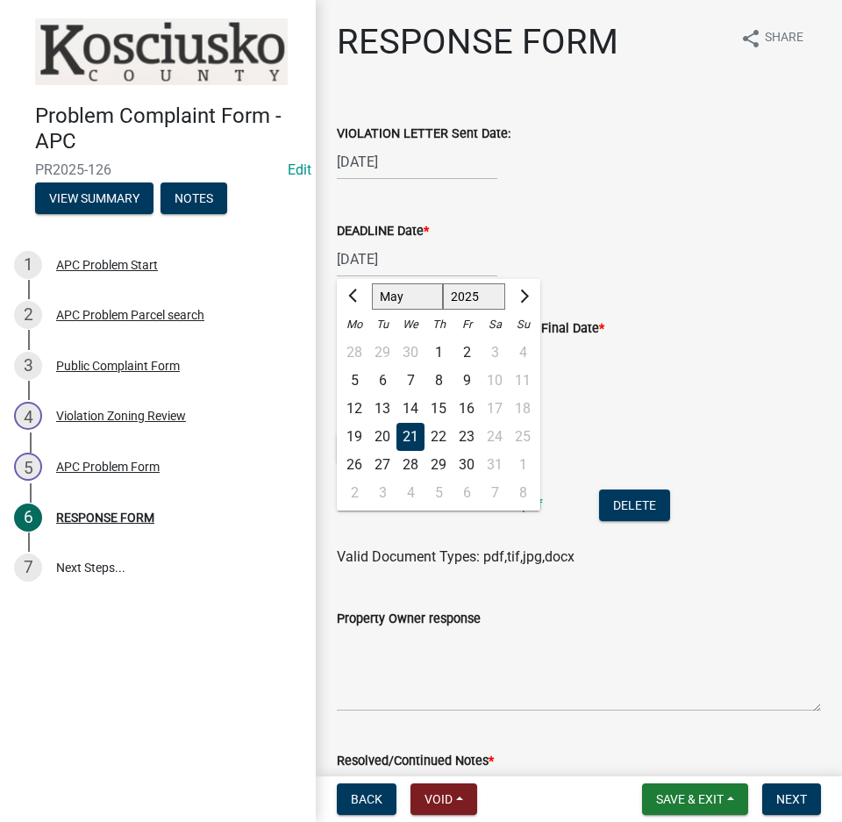
click at [392, 298] on select "Jan Feb Mar Apr May Jun Jul Aug Sep Oct Nov Dec" at bounding box center [407, 296] width 71 height 26
select select "10"
click at [372, 283] on select "Jan Feb Mar Apr May Jun Jul Aug Sep Oct Nov Dec" at bounding box center [407, 296] width 71 height 26
click at [462, 436] on div "24" at bounding box center [467, 437] width 28 height 28
type input "10/24/2025"
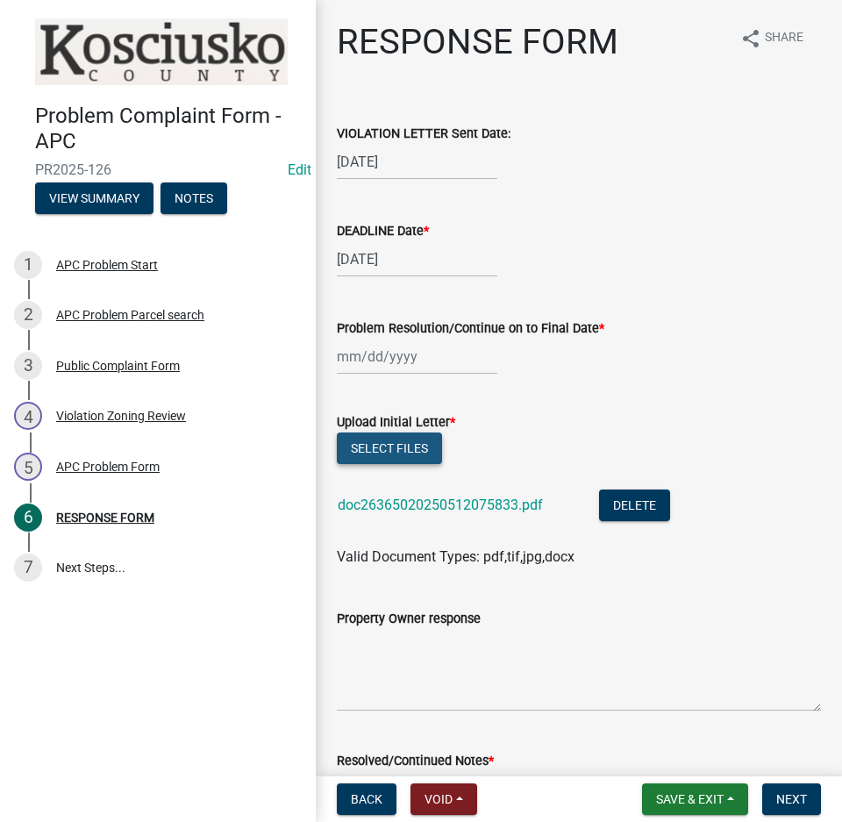
click at [399, 440] on button "Select files" at bounding box center [389, 449] width 105 height 32
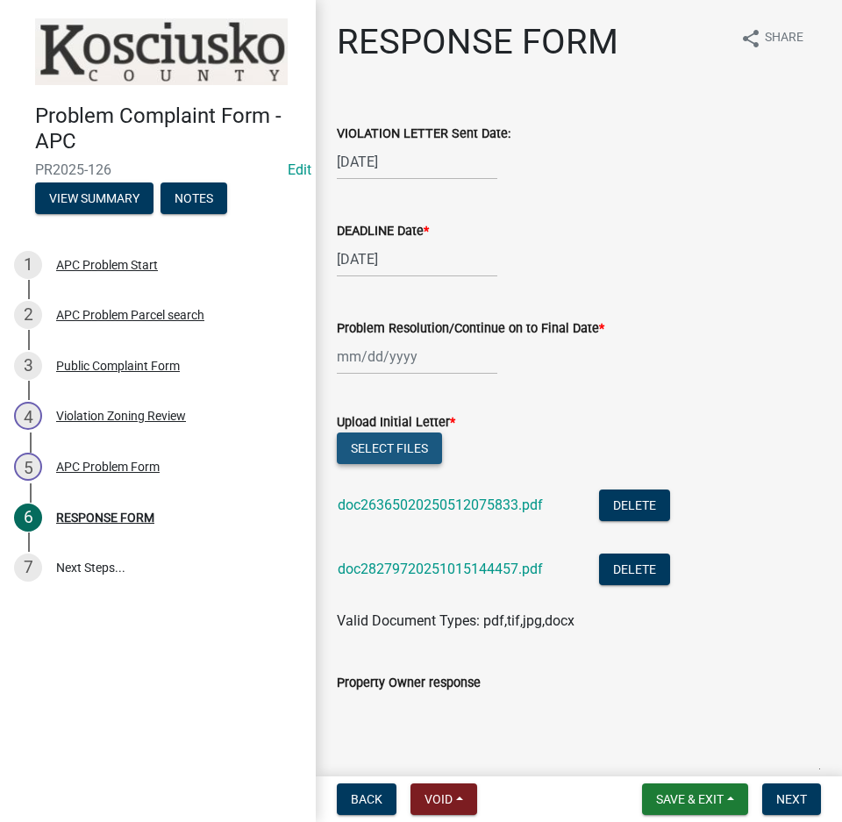
click at [403, 448] on button "Select files" at bounding box center [389, 449] width 105 height 32
click at [669, 797] on span "Save & Exit" at bounding box center [690, 799] width 68 height 14
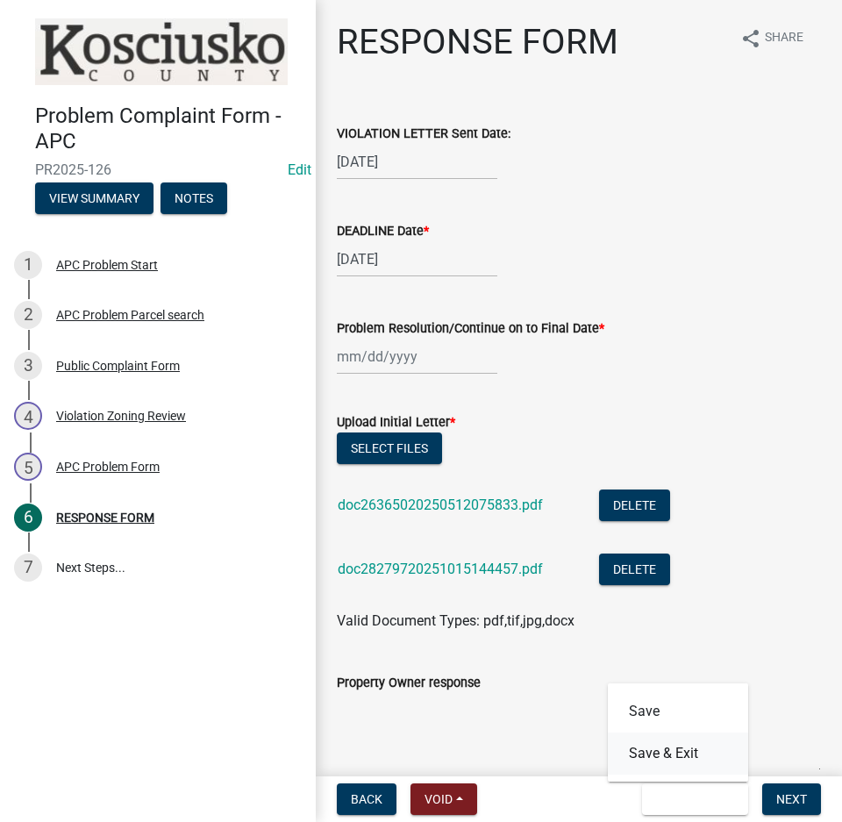
drag, startPoint x: 676, startPoint y: 755, endPoint x: 705, endPoint y: 738, distance: 34.2
click at [676, 752] on button "Save & Exit" at bounding box center [678, 754] width 140 height 42
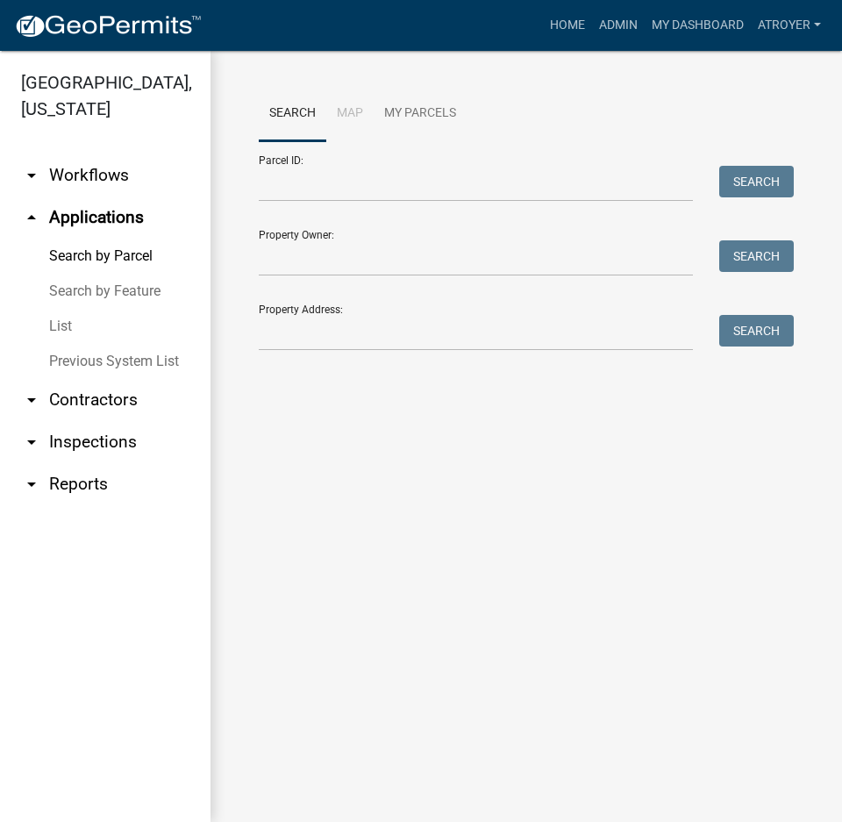
click at [100, 401] on link "arrow_drop_down Contractors" at bounding box center [105, 400] width 211 height 42
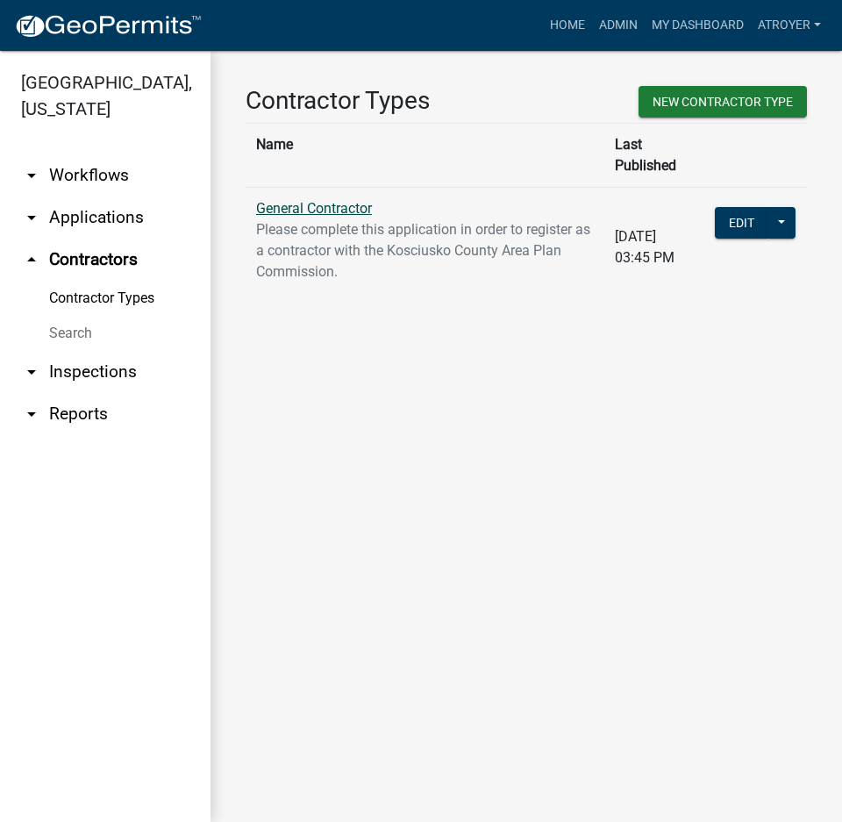
click at [326, 200] on link "General Contractor" at bounding box center [314, 208] width 116 height 17
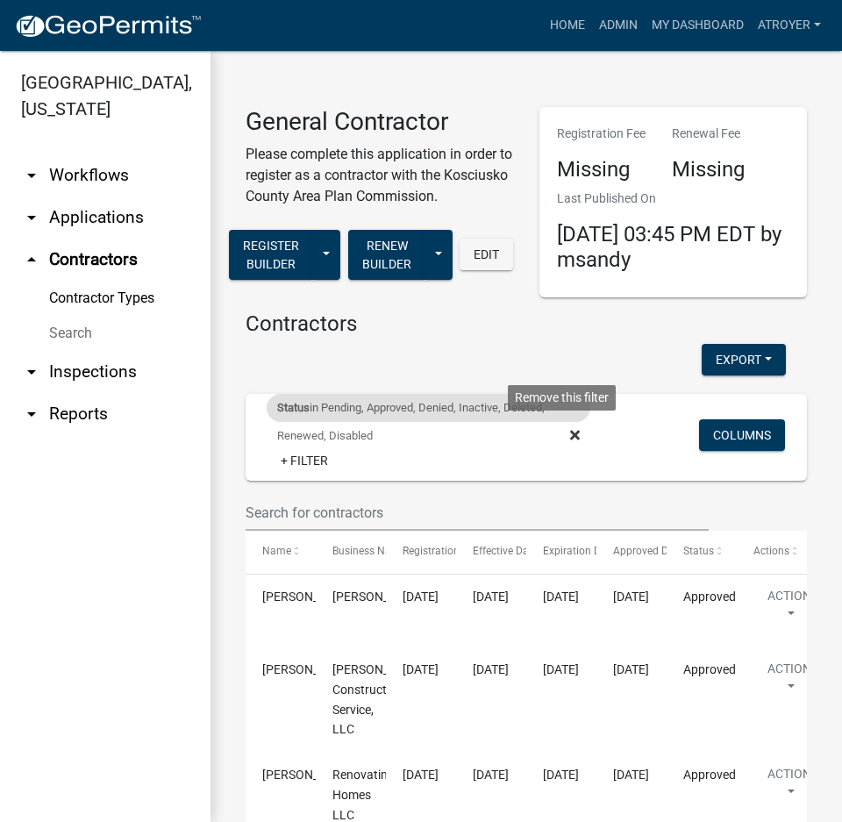
click at [570, 442] on icon at bounding box center [575, 435] width 10 height 14
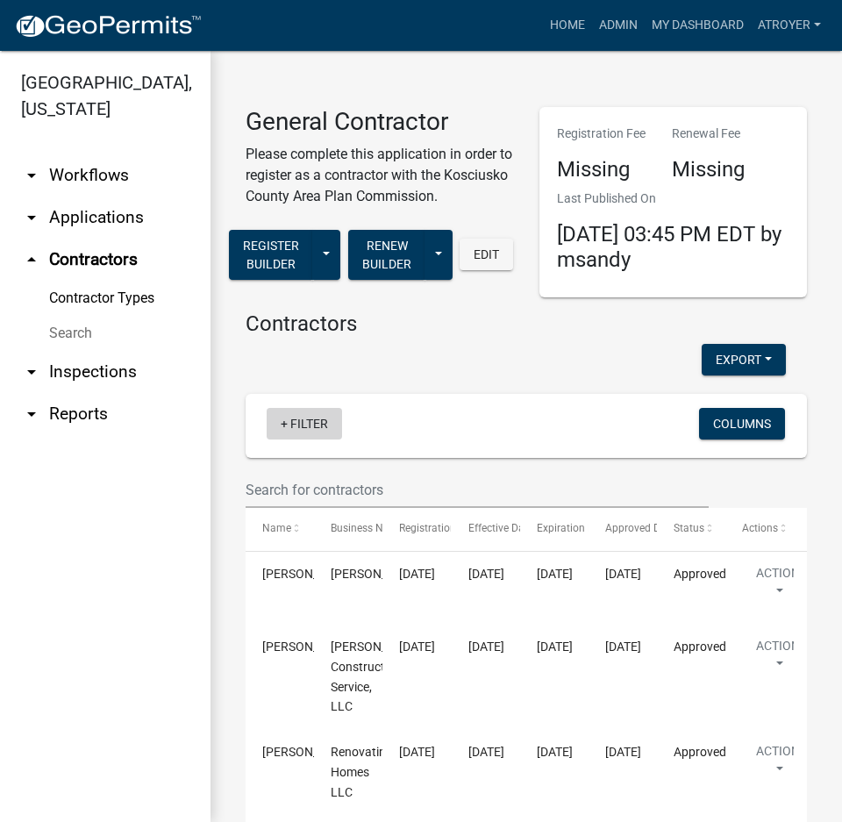
click at [320, 440] on link "+ Filter" at bounding box center [304, 424] width 75 height 32
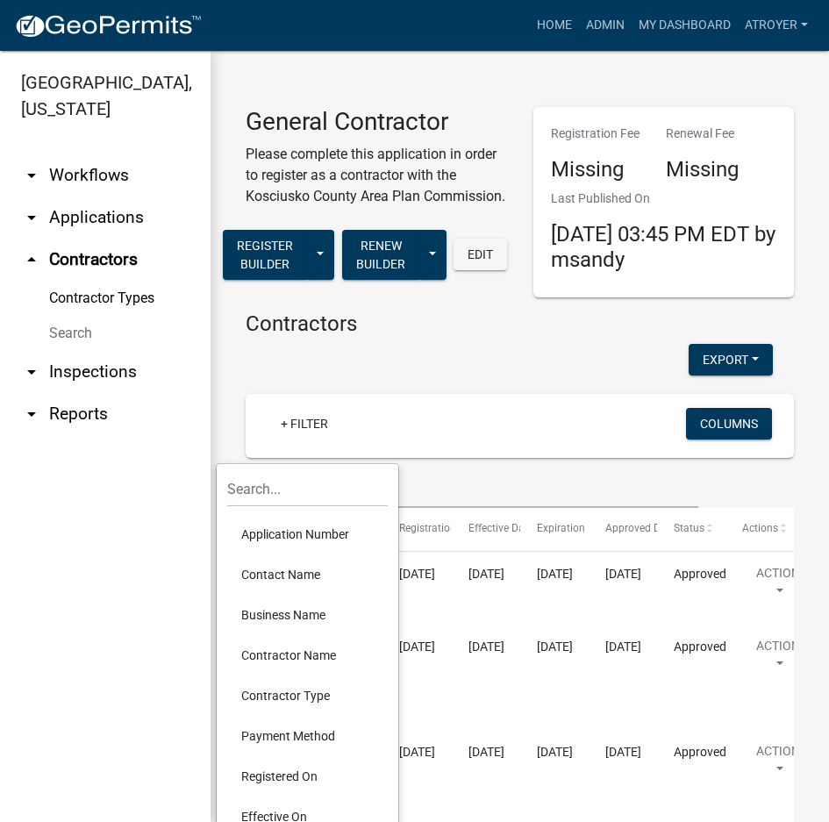
click at [315, 653] on li "Contractor Name" at bounding box center [307, 655] width 161 height 40
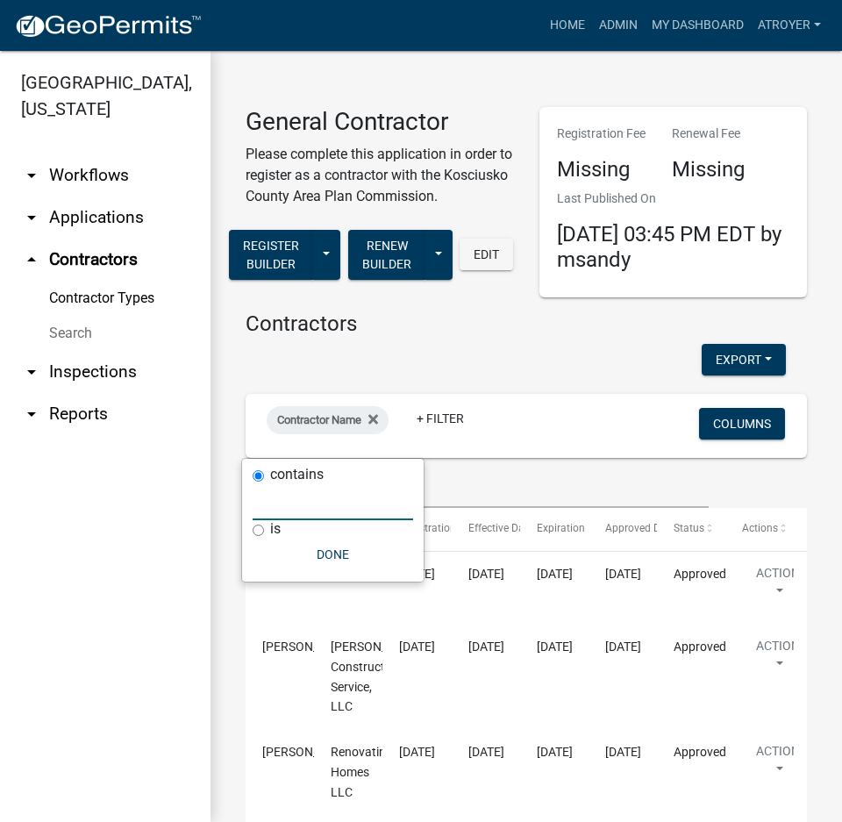
click at [362, 510] on input "text" at bounding box center [333, 502] width 161 height 36
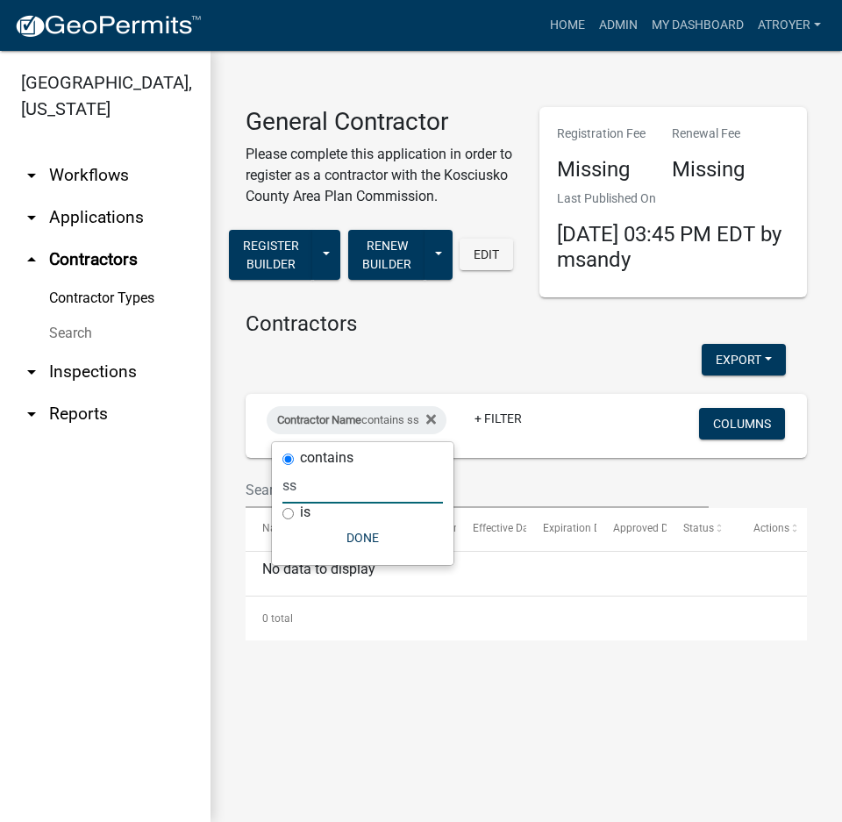
type input "s"
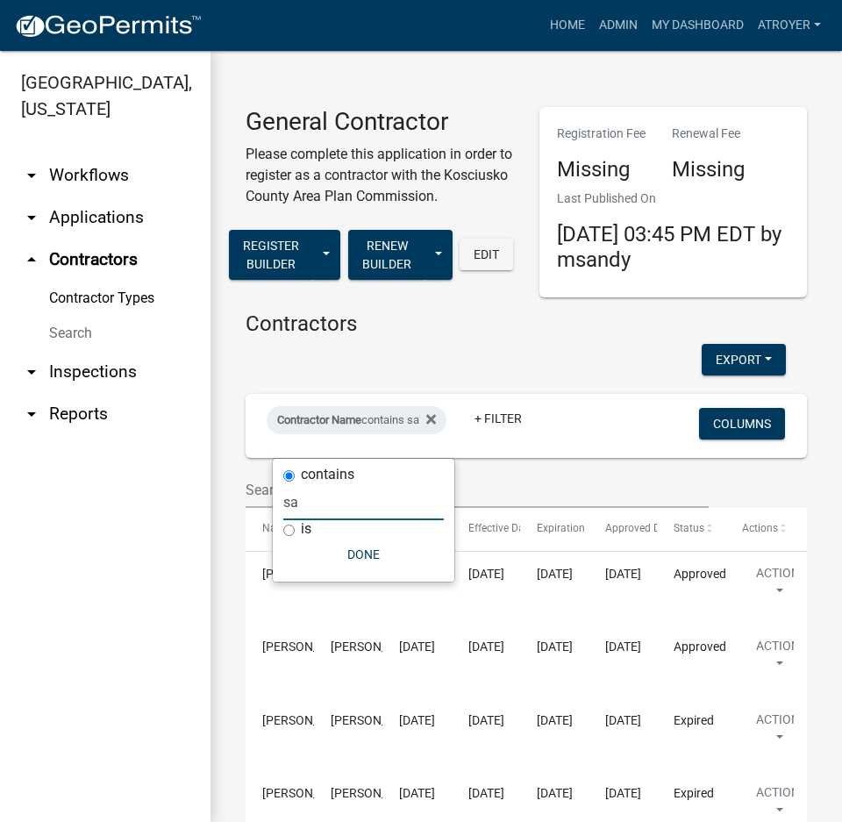
type input "s"
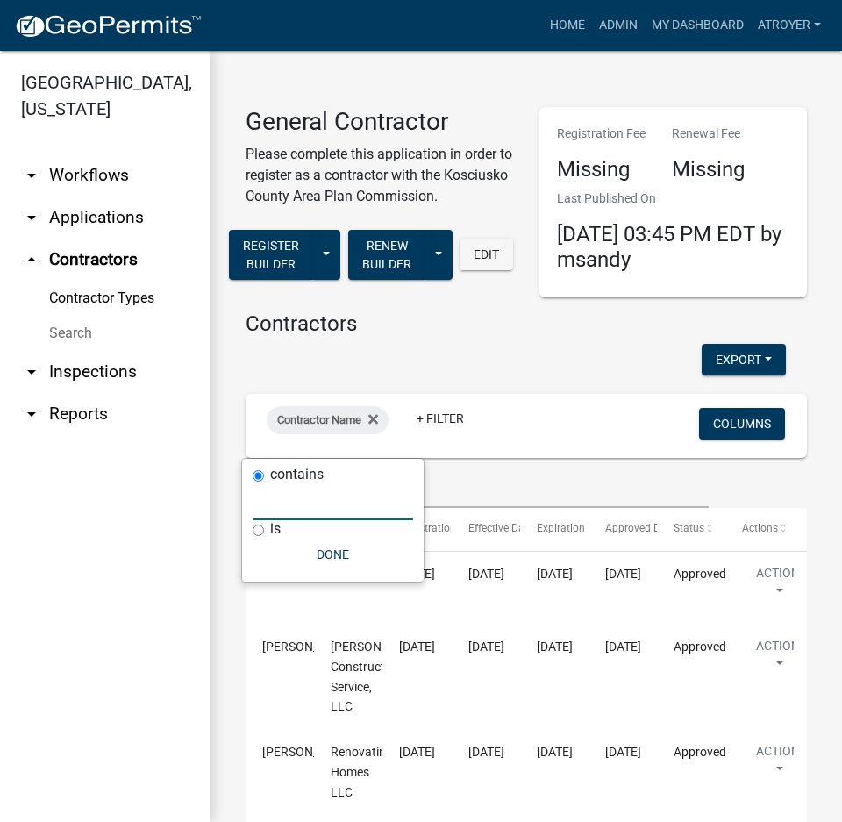
type input "o"
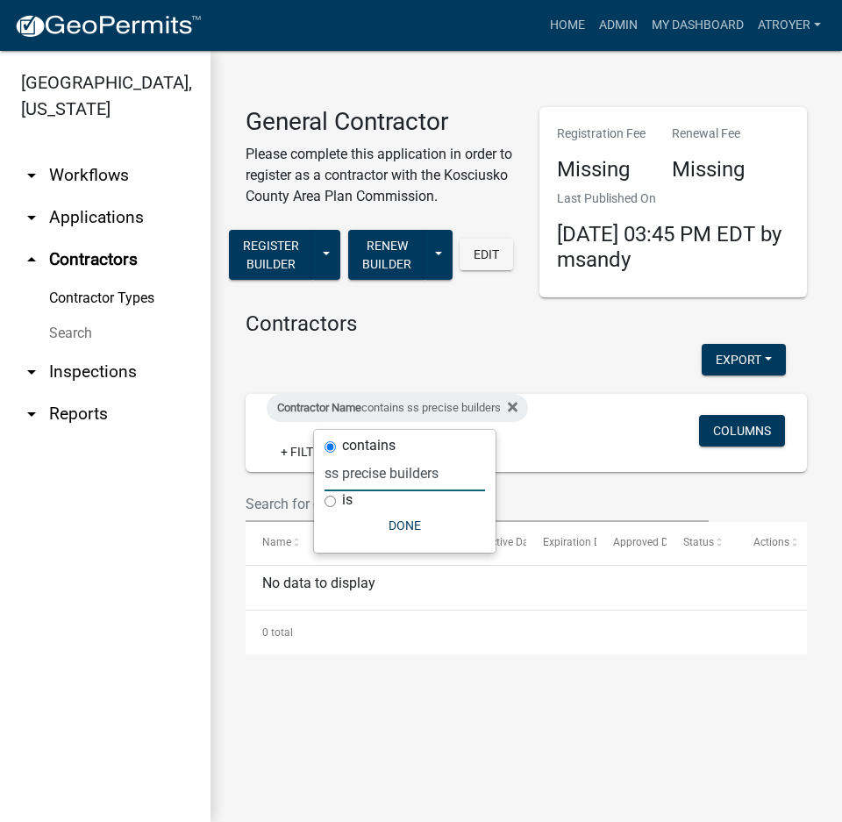
type input "ss precise builders"
